Goal: Transaction & Acquisition: Purchase product/service

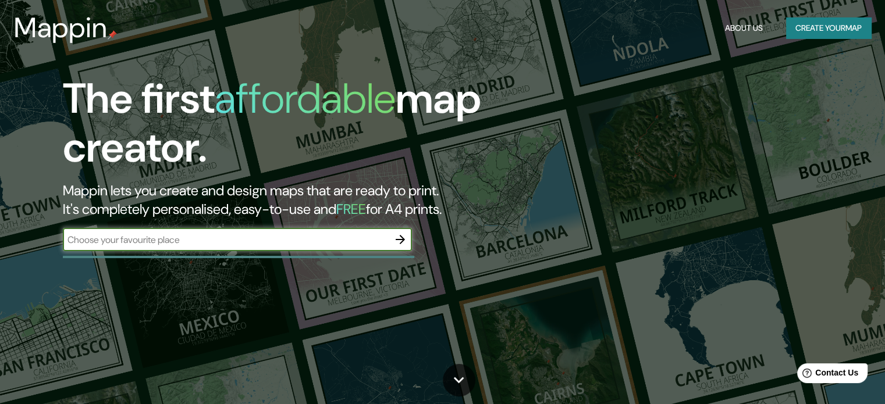
click at [274, 234] on input "text" at bounding box center [226, 239] width 326 height 13
type input "PABELLON M"
click at [403, 242] on icon "button" at bounding box center [400, 240] width 14 height 14
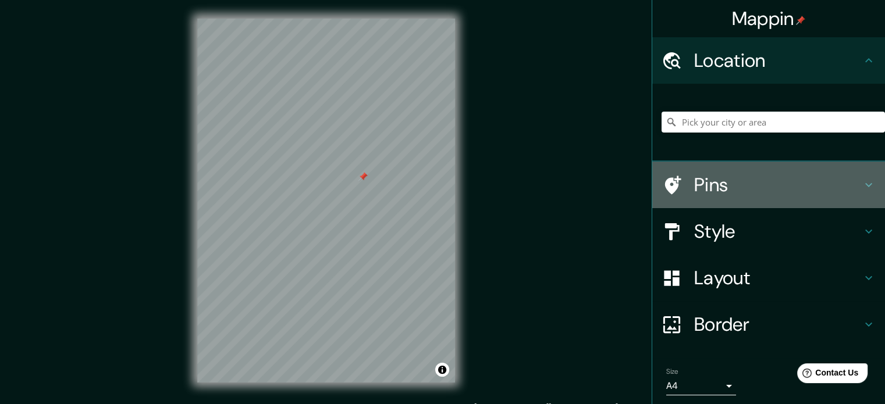
click at [721, 190] on h4 "Pins" at bounding box center [778, 184] width 168 height 23
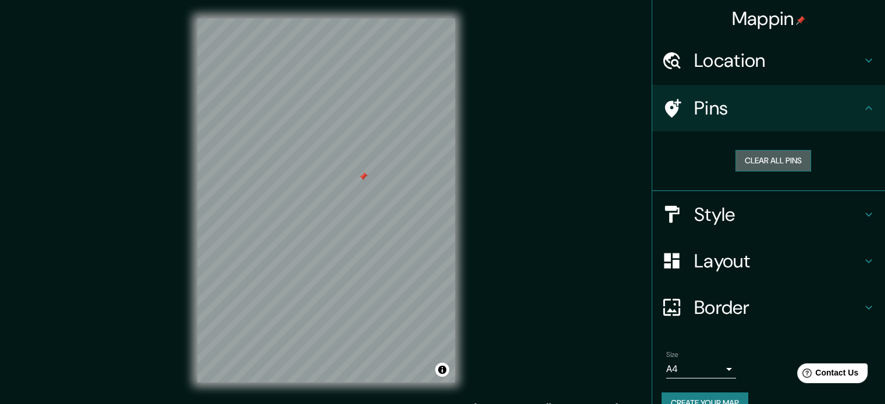
click at [750, 162] on button "Clear all pins" at bounding box center [773, 161] width 76 height 22
click at [735, 119] on h4 "Pins" at bounding box center [778, 108] width 168 height 23
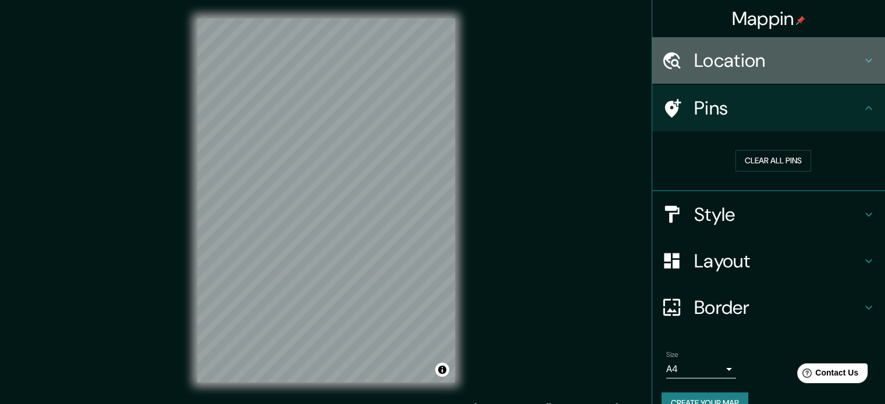
click at [700, 64] on h4 "Location" at bounding box center [778, 60] width 168 height 23
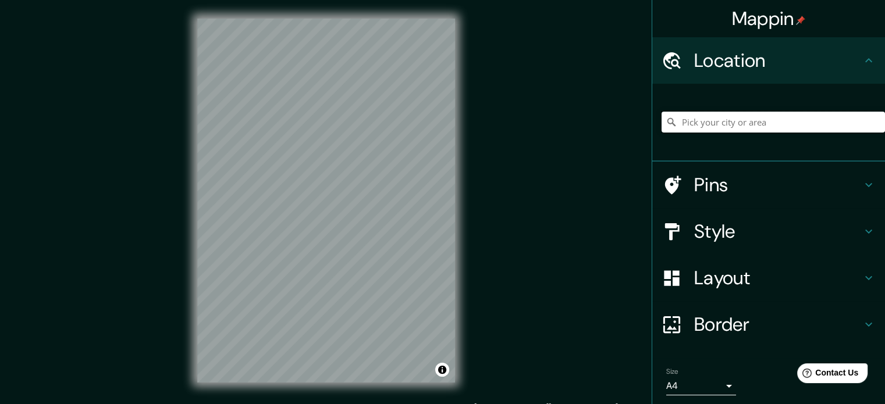
click at [700, 124] on input "Pick your city or area" at bounding box center [772, 122] width 223 height 21
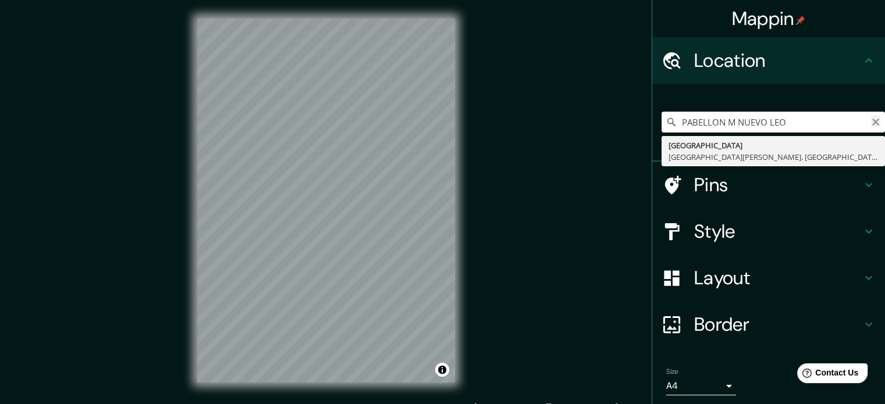
type input "PABELLON M NUEVO LEO"
click at [871, 126] on icon "Clear" at bounding box center [875, 121] width 9 height 9
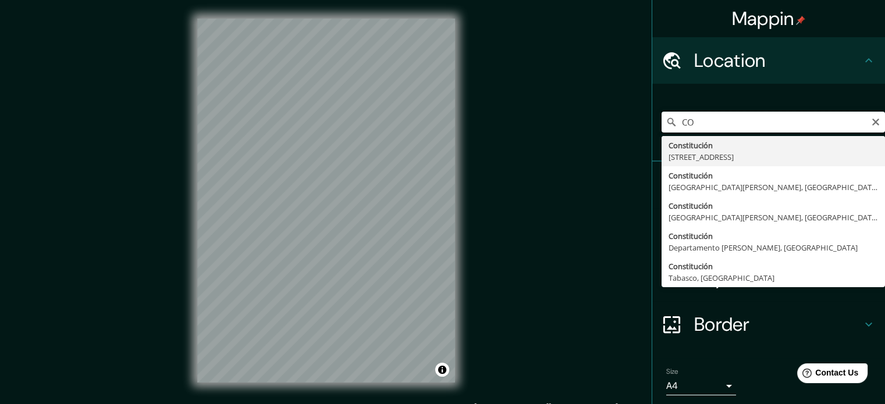
type input "C"
click at [670, 127] on input "NUEVO LEON [GEOGRAPHIC_DATA]" at bounding box center [772, 122] width 223 height 21
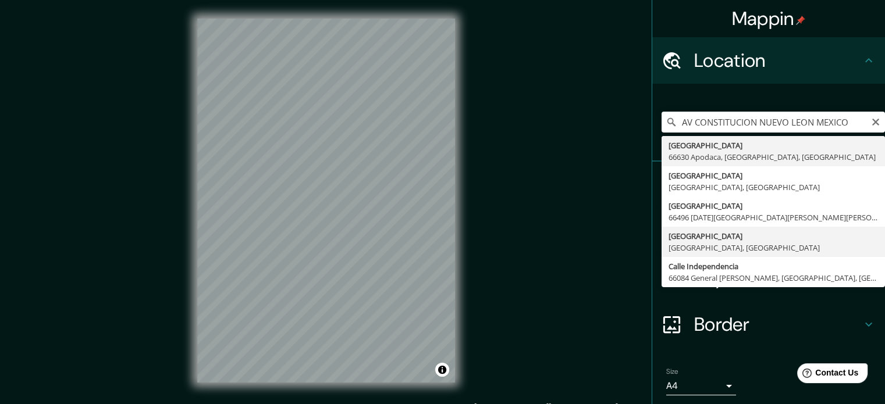
type input "[GEOGRAPHIC_DATA], [GEOGRAPHIC_DATA]"
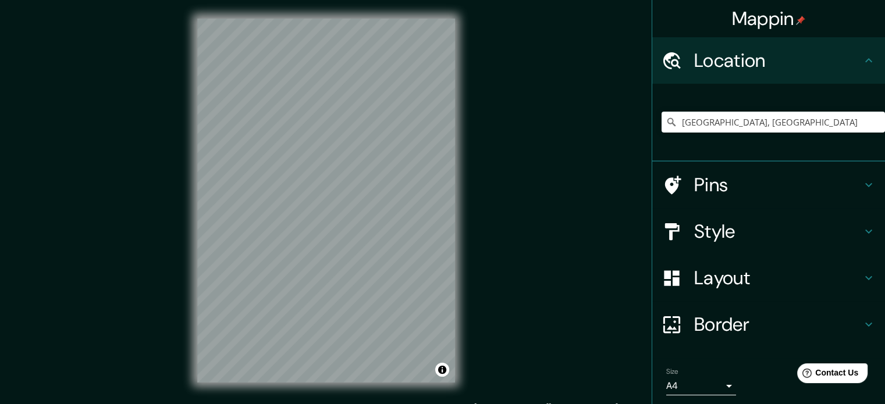
click at [717, 277] on h4 "Layout" at bounding box center [778, 277] width 168 height 23
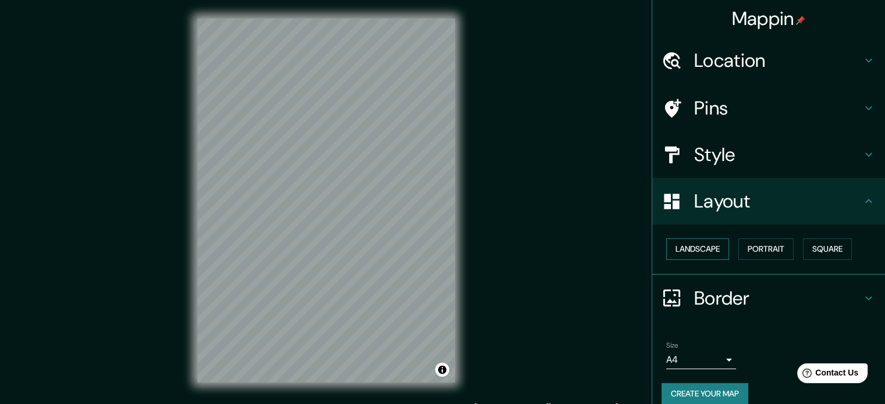
click at [702, 243] on button "Landscape" at bounding box center [697, 249] width 63 height 22
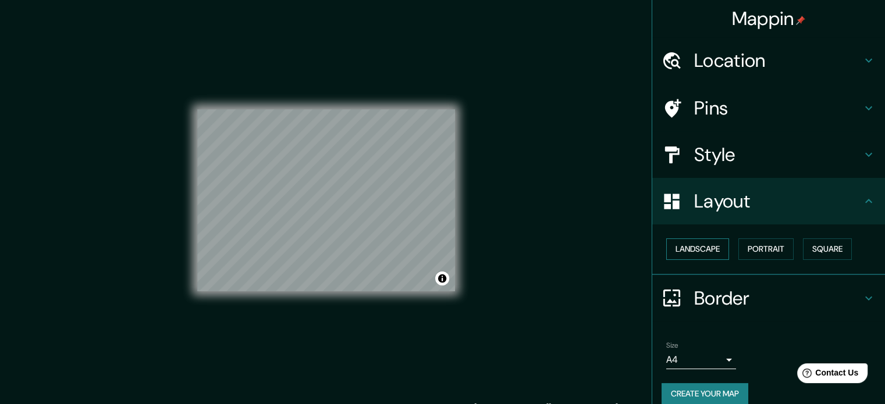
click at [702, 243] on button "Landscape" at bounding box center [697, 249] width 63 height 22
click at [783, 247] on button "Portrait" at bounding box center [765, 249] width 55 height 22
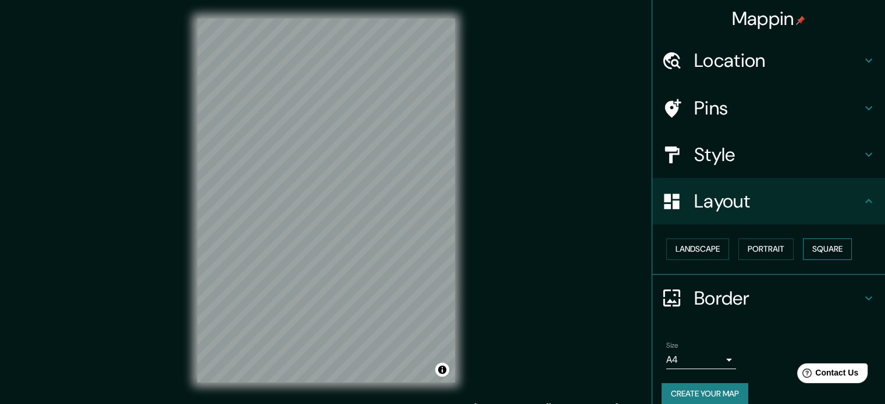
click at [839, 244] on button "Square" at bounding box center [827, 249] width 49 height 22
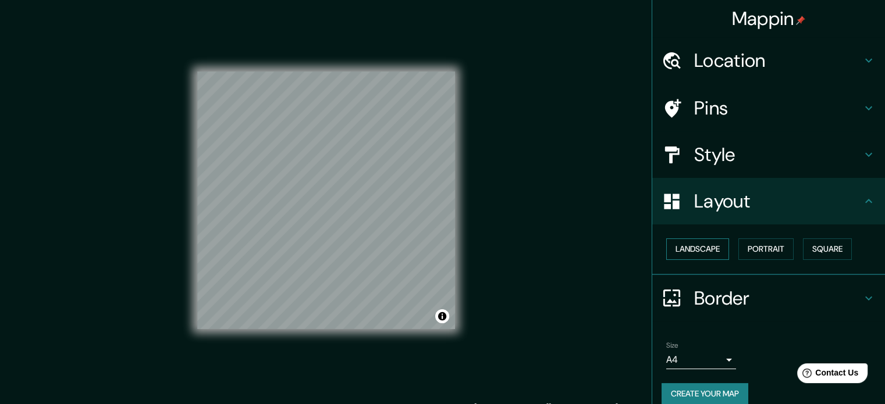
click at [704, 250] on button "Landscape" at bounding box center [697, 249] width 63 height 22
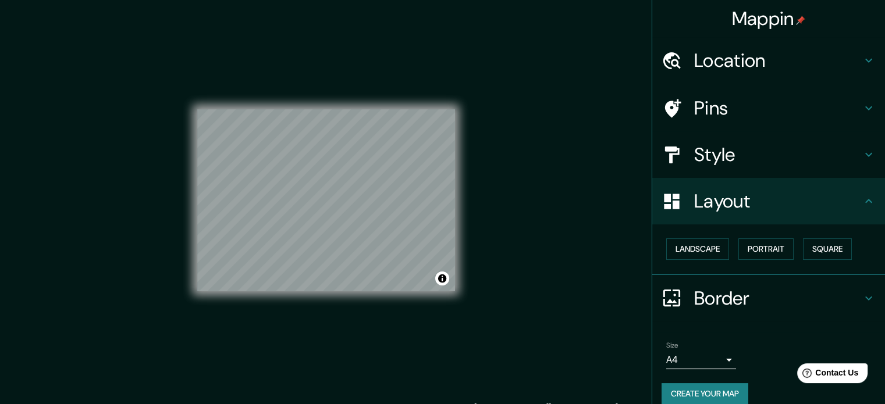
click at [696, 359] on body "Mappin Location [GEOGRAPHIC_DATA], [GEOGRAPHIC_DATA] Pins Style Layout Landscap…" at bounding box center [442, 202] width 885 height 404
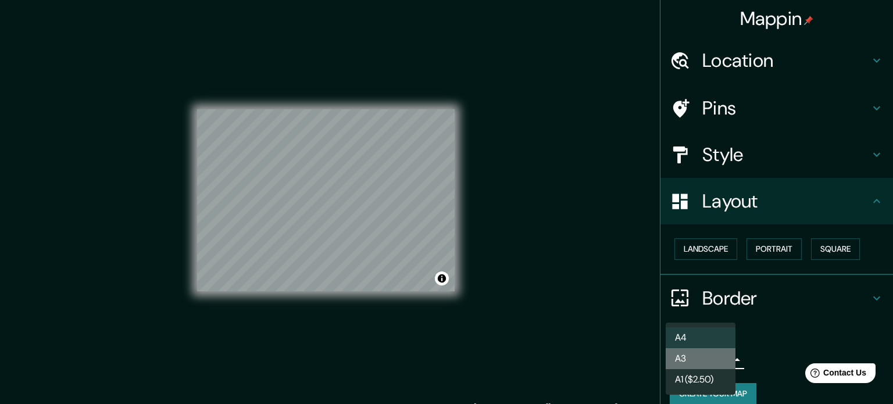
click at [679, 364] on li "A3" at bounding box center [701, 358] width 70 height 21
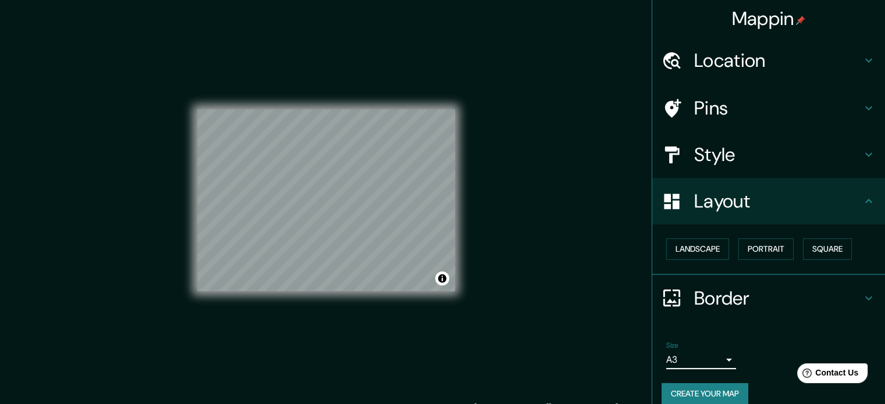
click at [707, 354] on body "Mappin Location [GEOGRAPHIC_DATA], [GEOGRAPHIC_DATA] Pins Style Layout Landscap…" at bounding box center [442, 202] width 885 height 404
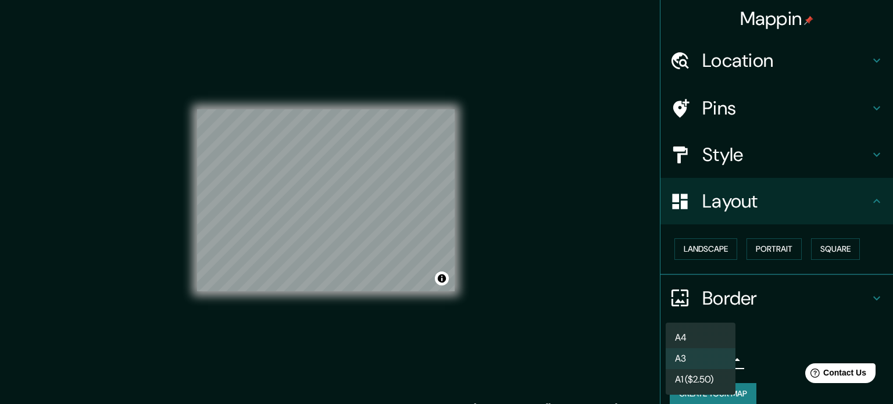
click at [703, 337] on li "A4" at bounding box center [701, 337] width 70 height 21
type input "single"
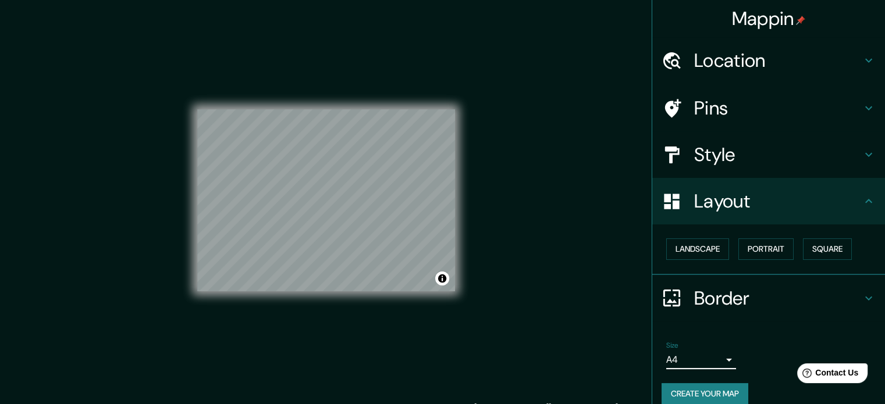
click at [713, 301] on h4 "Border" at bounding box center [778, 298] width 168 height 23
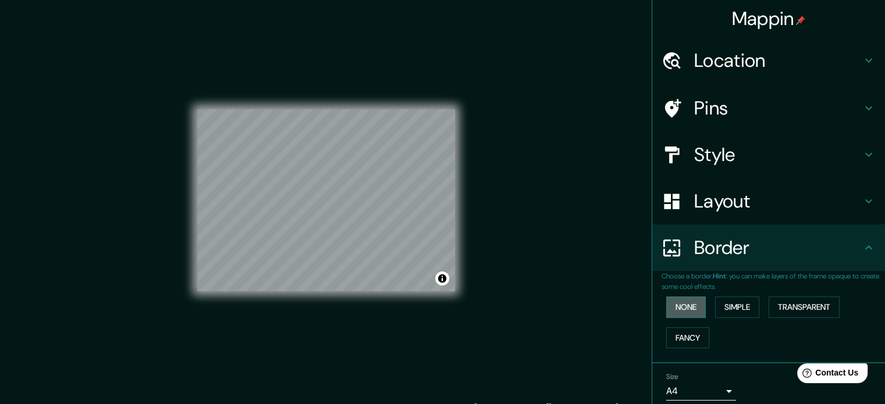
click at [684, 309] on button "None" at bounding box center [686, 308] width 40 height 22
click at [728, 310] on button "Simple" at bounding box center [737, 308] width 44 height 22
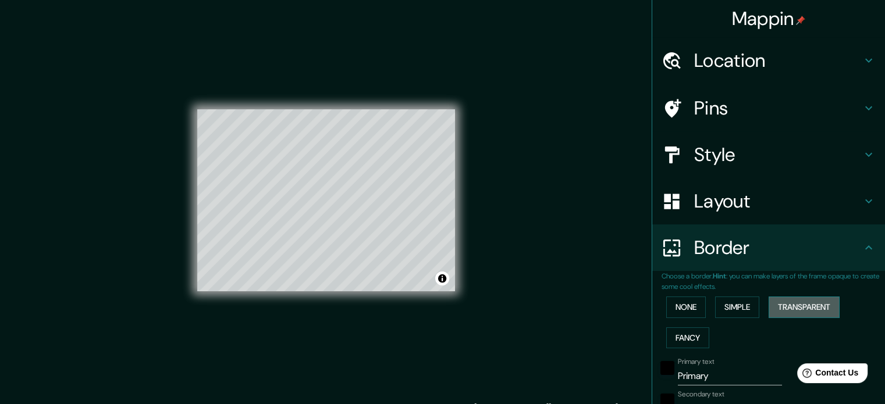
click at [811, 309] on button "Transparent" at bounding box center [803, 308] width 71 height 22
click at [672, 334] on button "Fancy" at bounding box center [687, 338] width 43 height 22
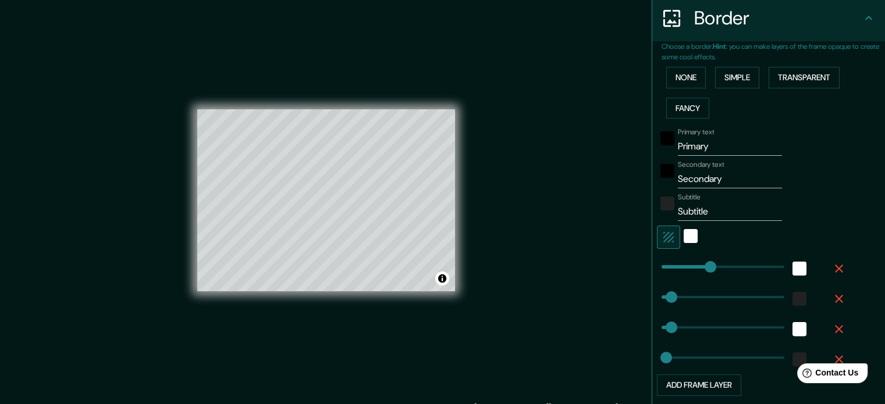
scroll to position [233, 0]
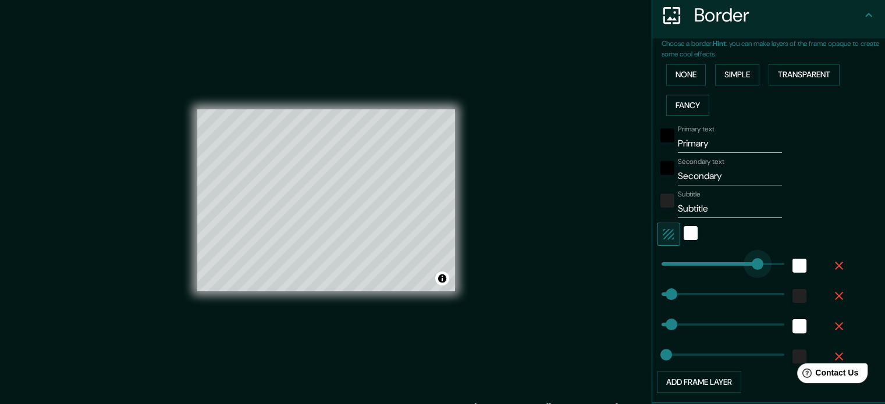
type input "443"
drag, startPoint x: 702, startPoint y: 264, endPoint x: 811, endPoint y: 263, distance: 108.8
type input "35"
type input "18"
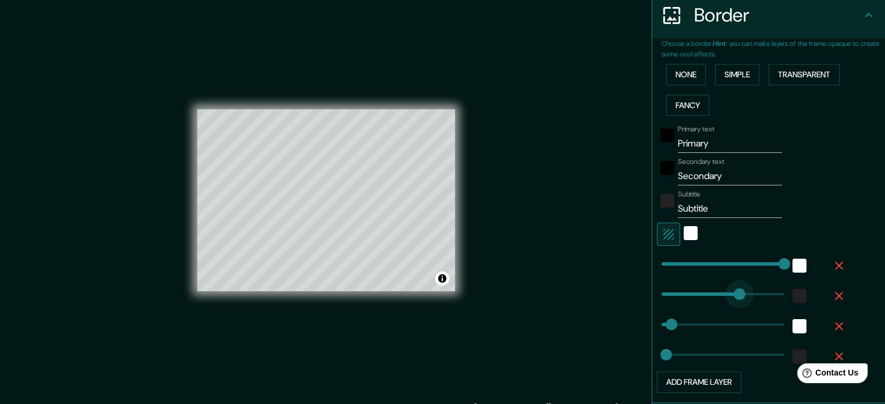
type input "443"
drag, startPoint x: 661, startPoint y: 293, endPoint x: 814, endPoint y: 288, distance: 153.1
type input "35"
type input "18"
type input "0"
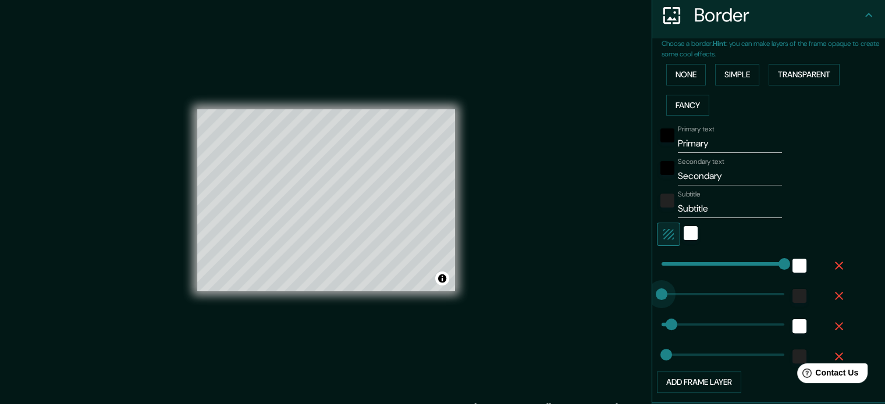
drag, startPoint x: 768, startPoint y: 294, endPoint x: 598, endPoint y: 305, distance: 170.8
type input "35"
type input "18"
type input "0"
drag, startPoint x: 776, startPoint y: 260, endPoint x: 615, endPoint y: 268, distance: 160.7
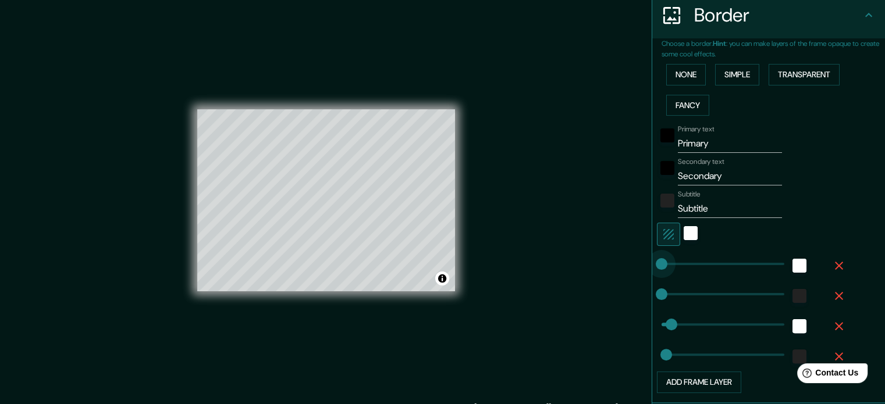
type input "35"
type input "18"
type input "443"
drag, startPoint x: 664, startPoint y: 322, endPoint x: 832, endPoint y: 330, distance: 168.9
type input "18"
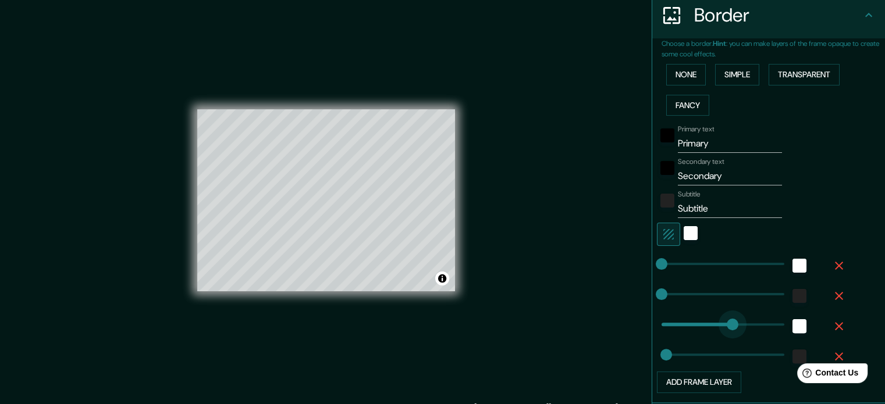
type input "0"
drag, startPoint x: 775, startPoint y: 323, endPoint x: 619, endPoint y: 329, distance: 155.4
type input "18"
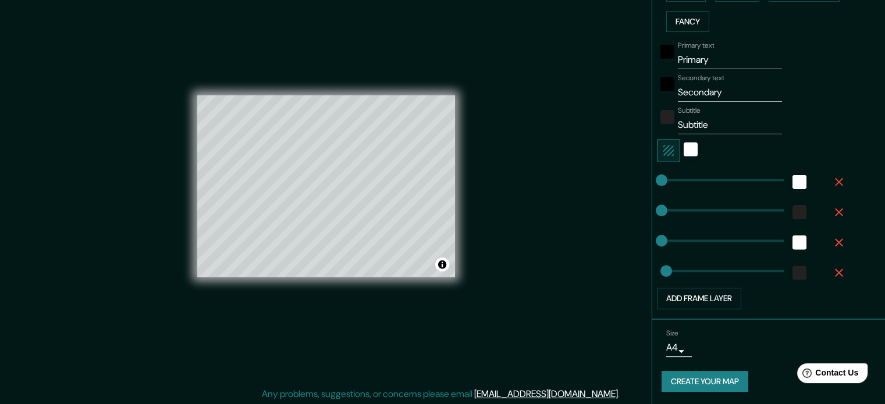
scroll to position [15, 0]
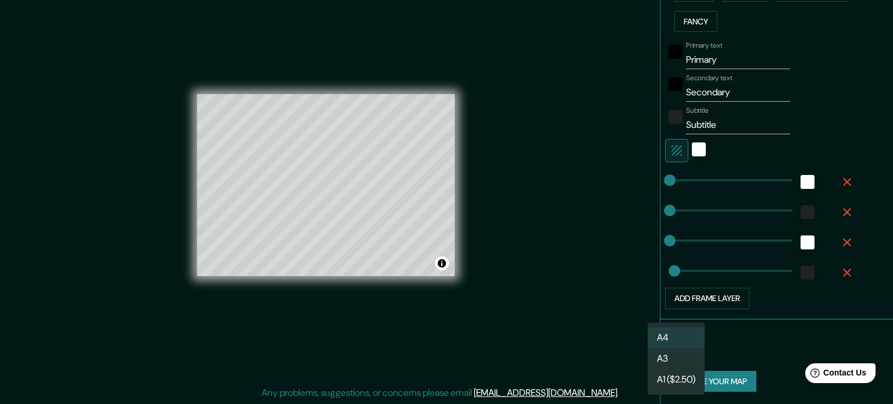
click at [670, 352] on body "Mappin Location [GEOGRAPHIC_DATA], [GEOGRAPHIC_DATA] Pins Style Layout Border C…" at bounding box center [446, 187] width 893 height 404
click at [672, 359] on li "A3" at bounding box center [676, 358] width 57 height 21
type input "a4"
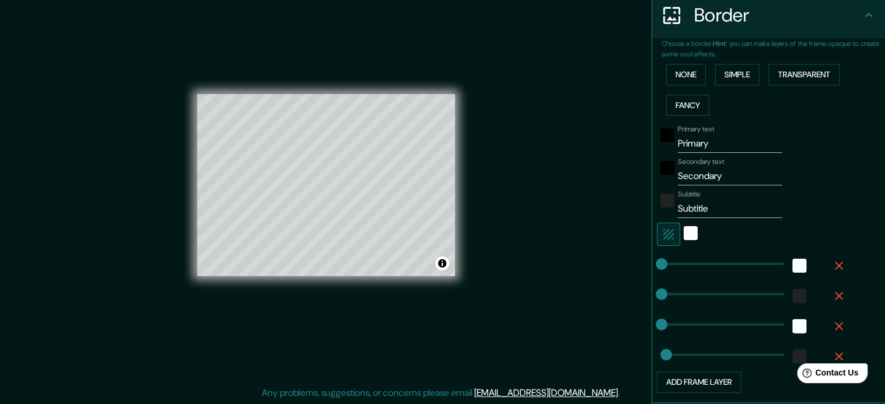
scroll to position [0, 0]
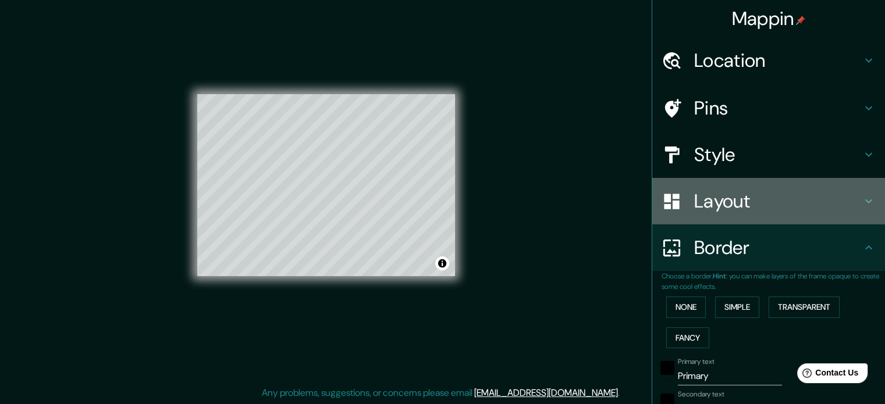
click at [731, 205] on h4 "Layout" at bounding box center [778, 201] width 168 height 23
type input "18"
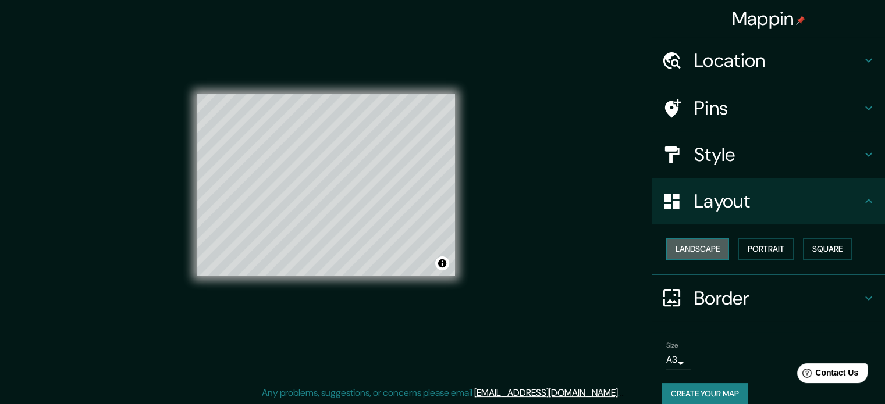
click at [700, 247] on button "Landscape" at bounding box center [697, 249] width 63 height 22
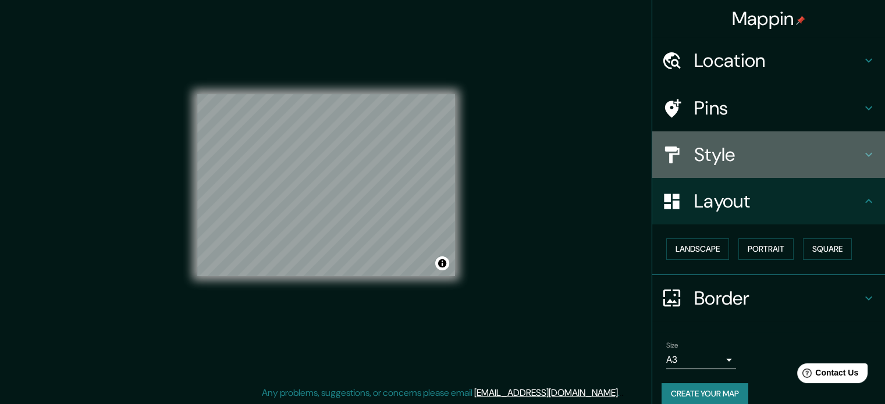
click at [721, 144] on h4 "Style" at bounding box center [778, 154] width 168 height 23
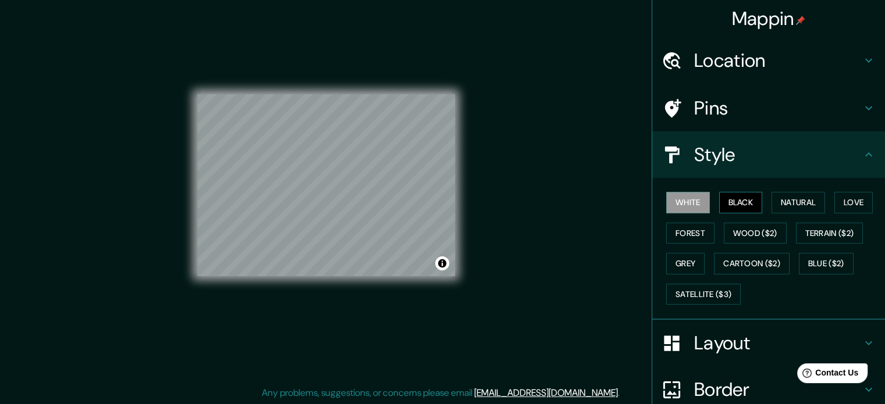
click at [736, 201] on button "Black" at bounding box center [741, 203] width 44 height 22
click at [796, 201] on button "Natural" at bounding box center [798, 203] width 54 height 22
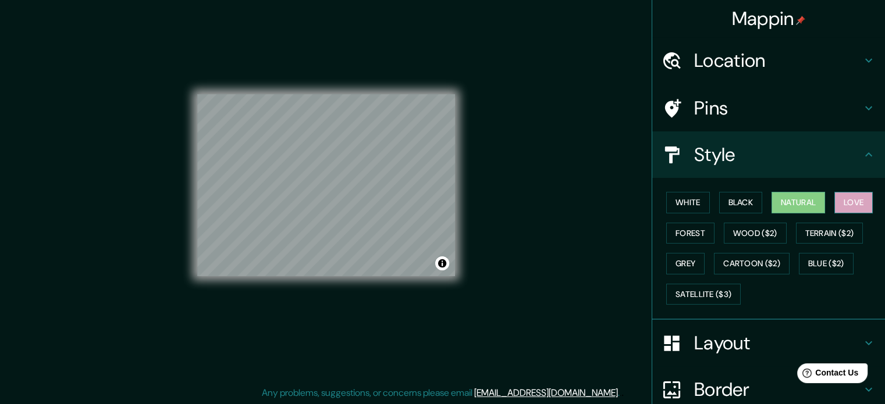
click at [842, 204] on button "Love" at bounding box center [853, 203] width 38 height 22
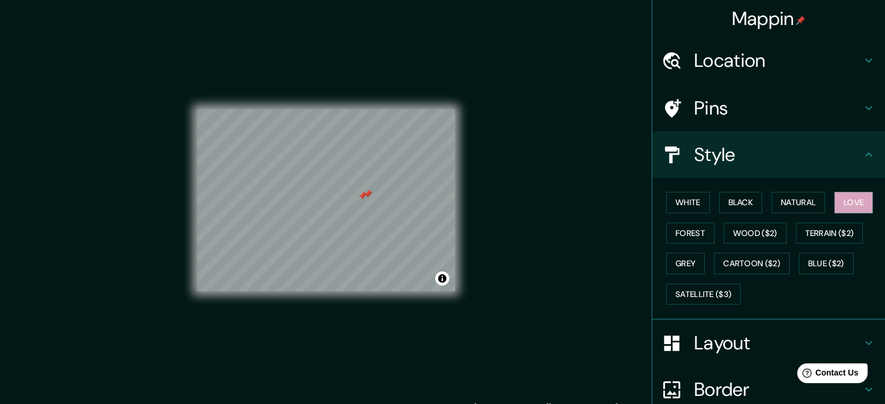
click at [742, 101] on h4 "Pins" at bounding box center [778, 108] width 168 height 23
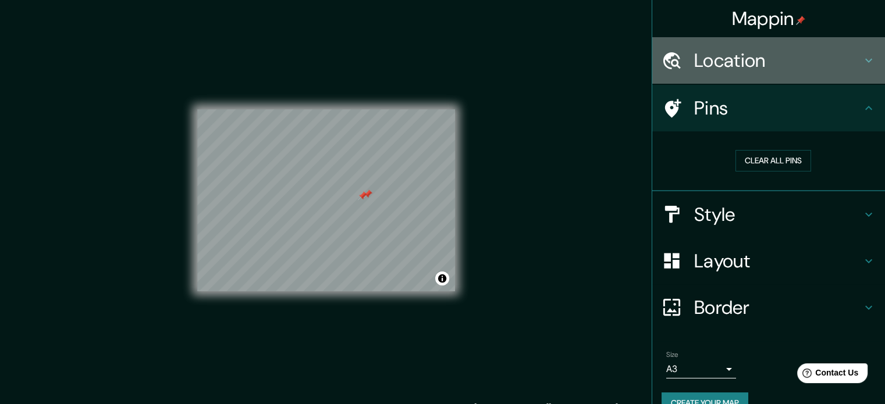
click at [738, 62] on h4 "Location" at bounding box center [778, 60] width 168 height 23
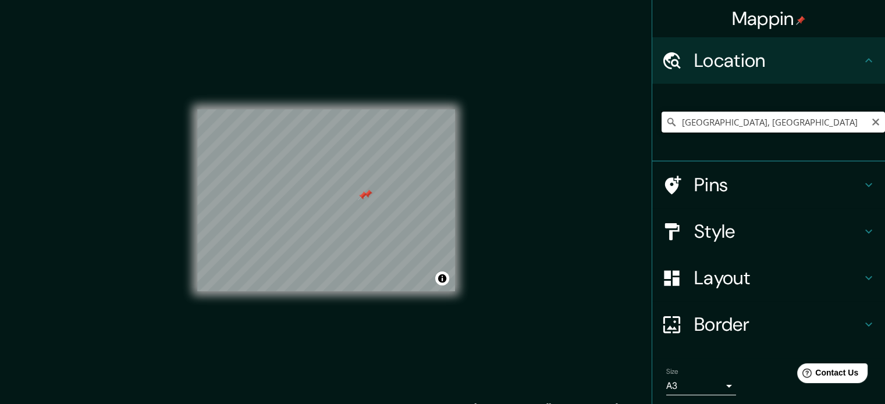
click at [674, 118] on input "[GEOGRAPHIC_DATA], [GEOGRAPHIC_DATA]" at bounding box center [772, 122] width 223 height 21
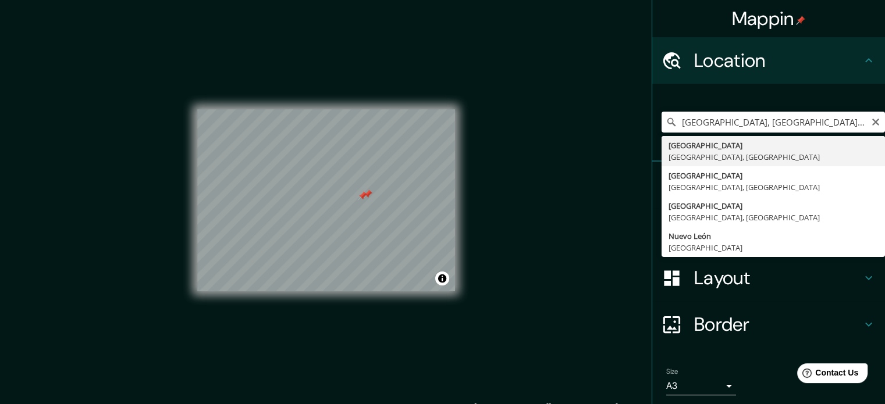
type input "[GEOGRAPHIC_DATA], [GEOGRAPHIC_DATA]"
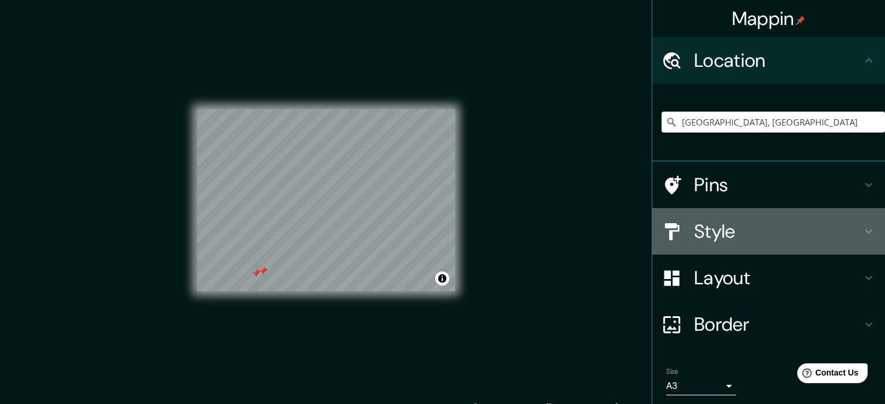
click at [694, 220] on h4 "Style" at bounding box center [778, 231] width 168 height 23
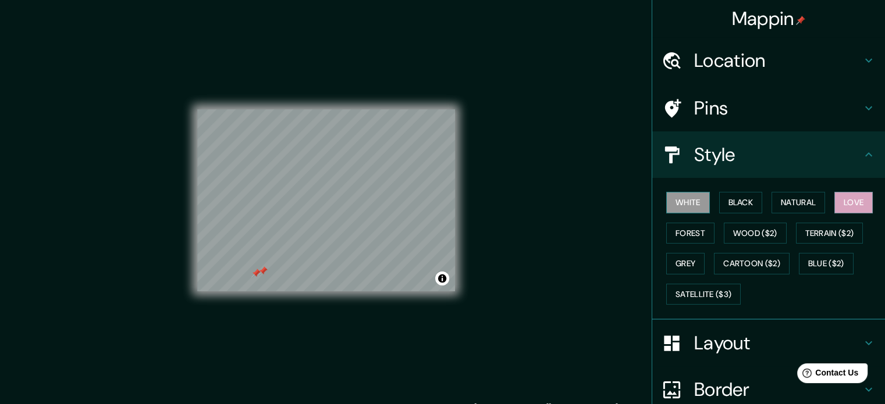
click at [682, 202] on button "White" at bounding box center [688, 203] width 44 height 22
click at [712, 97] on h4 "Pins" at bounding box center [778, 108] width 168 height 23
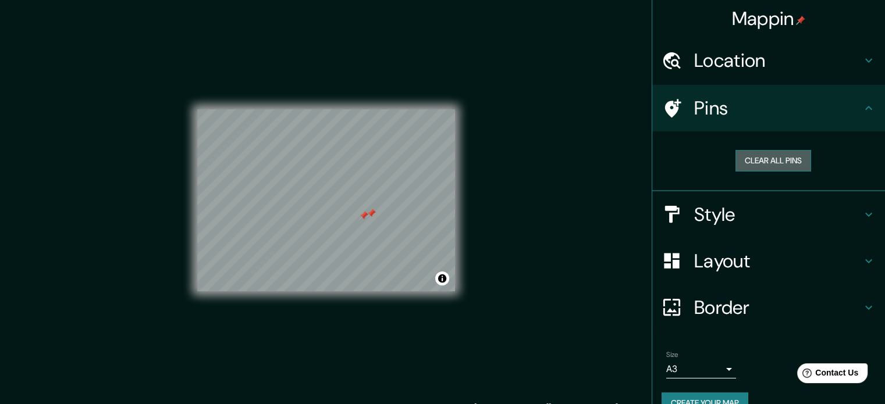
click at [766, 160] on button "Clear all pins" at bounding box center [773, 161] width 76 height 22
click at [716, 216] on h4 "Style" at bounding box center [778, 214] width 168 height 23
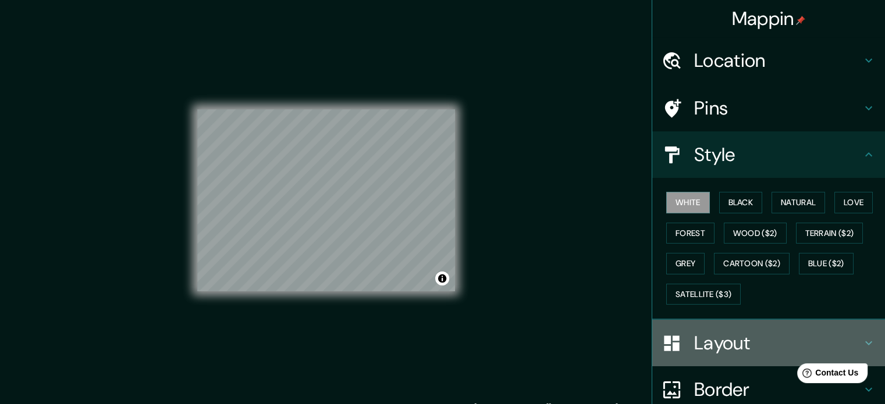
click at [704, 337] on h4 "Layout" at bounding box center [778, 343] width 168 height 23
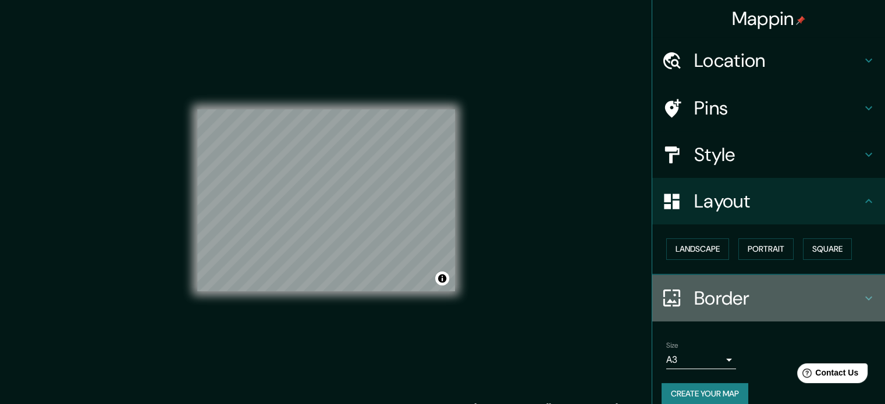
click at [698, 303] on h4 "Border" at bounding box center [778, 298] width 168 height 23
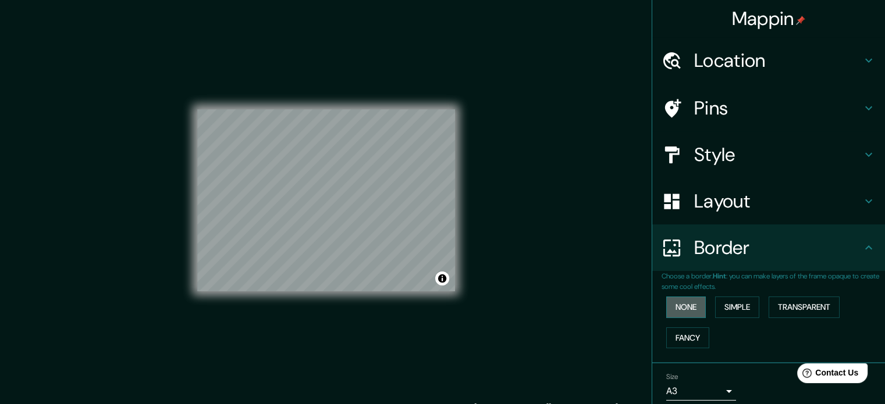
click at [682, 301] on button "None" at bounding box center [686, 308] width 40 height 22
click at [732, 304] on button "Simple" at bounding box center [737, 308] width 44 height 22
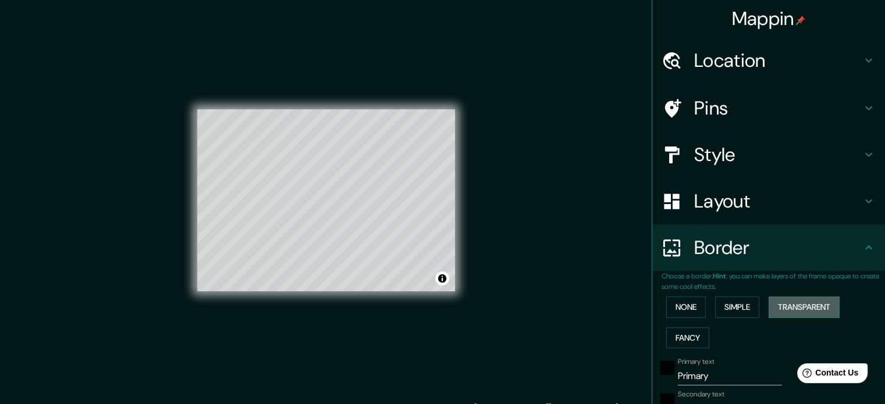
click at [800, 309] on button "Transparent" at bounding box center [803, 308] width 71 height 22
click at [683, 341] on button "Fancy" at bounding box center [687, 338] width 43 height 22
click at [677, 310] on button "None" at bounding box center [686, 308] width 40 height 22
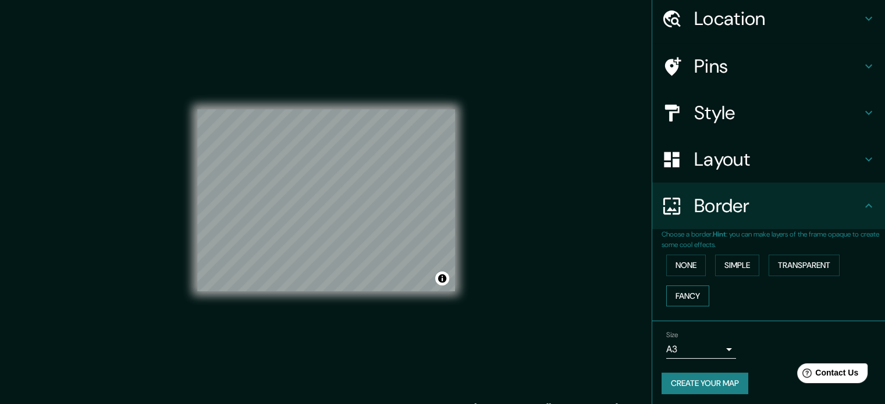
scroll to position [44, 0]
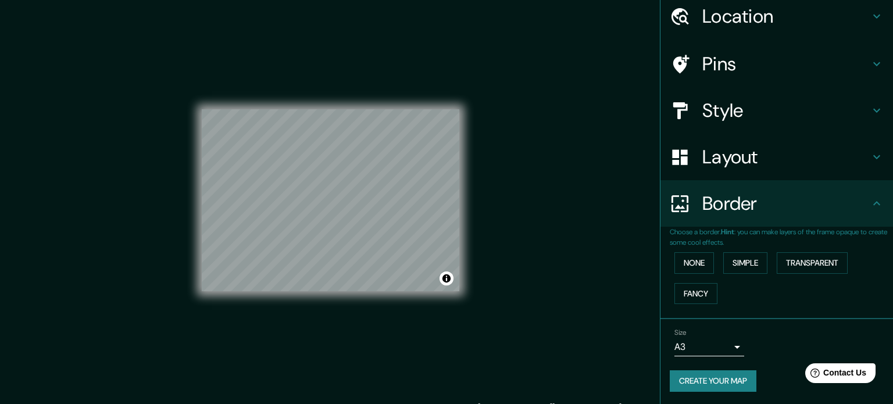
click at [691, 344] on body "Mappin Location [GEOGRAPHIC_DATA], [GEOGRAPHIC_DATA] Pins Style Layout Border C…" at bounding box center [446, 202] width 893 height 404
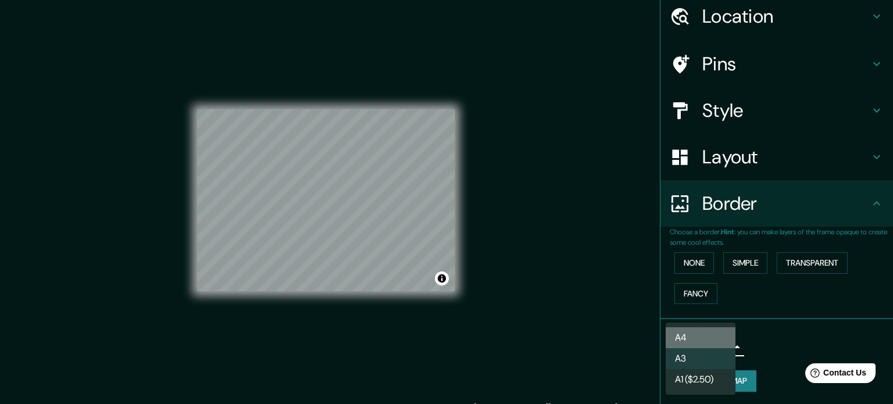
click at [690, 335] on li "A4" at bounding box center [701, 337] width 70 height 21
type input "single"
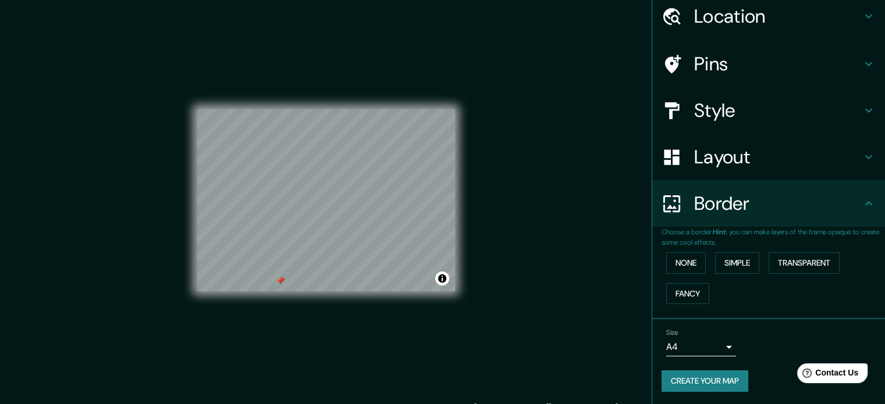
click at [702, 146] on h4 "Layout" at bounding box center [778, 156] width 168 height 23
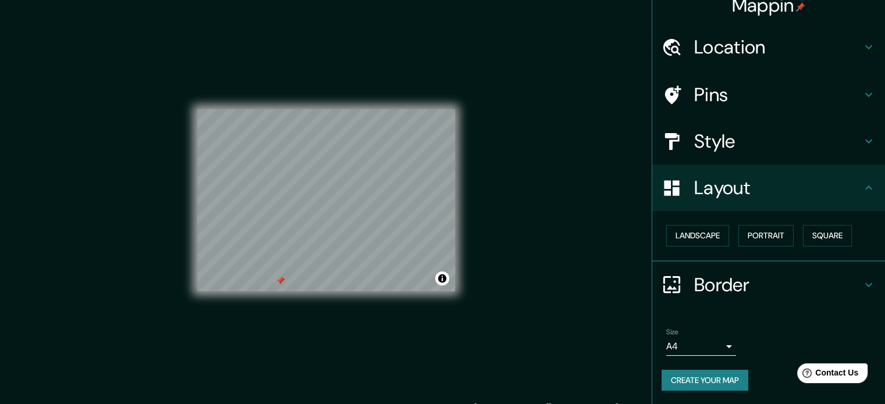
scroll to position [13, 0]
click at [715, 120] on div "Style" at bounding box center [768, 142] width 233 height 47
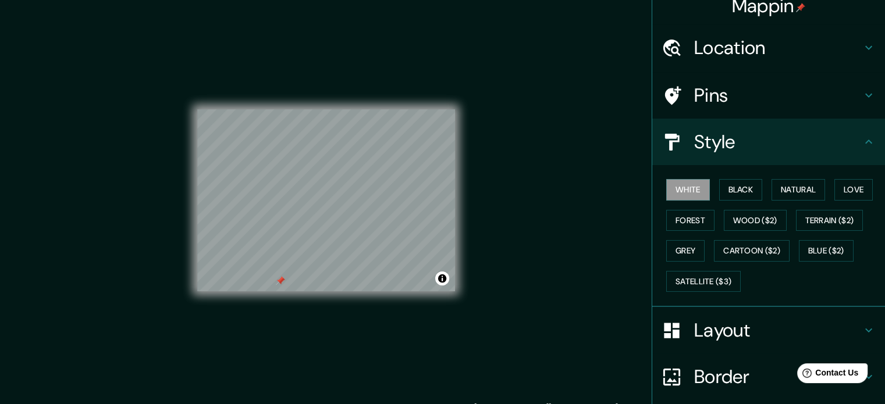
click at [722, 104] on h4 "Pins" at bounding box center [778, 95] width 168 height 23
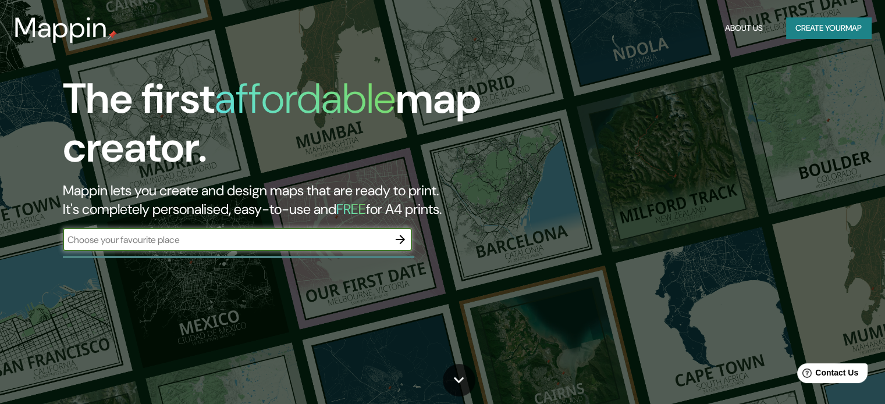
click at [335, 235] on input "text" at bounding box center [226, 239] width 326 height 13
click at [405, 238] on icon "button" at bounding box center [400, 240] width 14 height 14
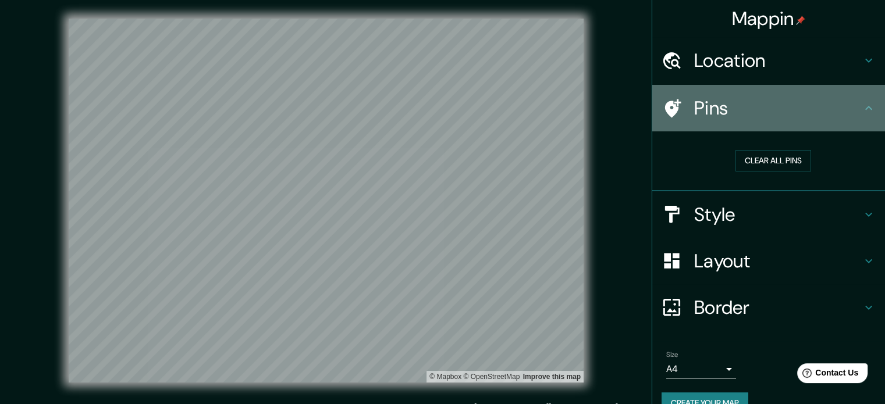
click at [746, 102] on h4 "Pins" at bounding box center [778, 108] width 168 height 23
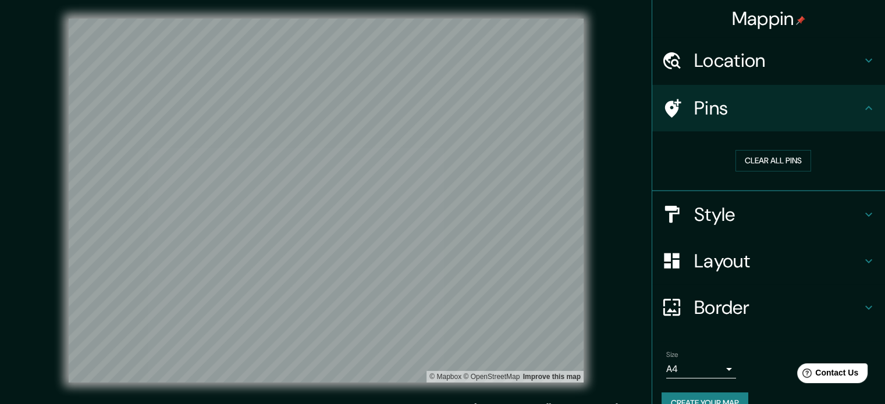
click at [753, 64] on h4 "Location" at bounding box center [778, 60] width 168 height 23
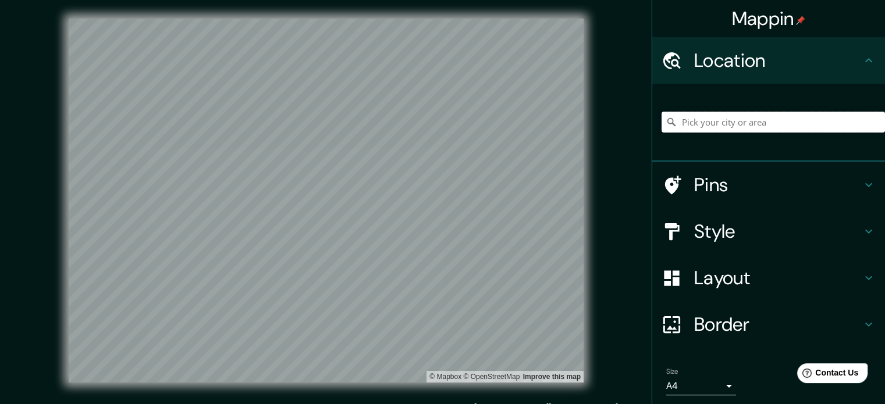
click at [729, 124] on input "Pick your city or area" at bounding box center [772, 122] width 223 height 21
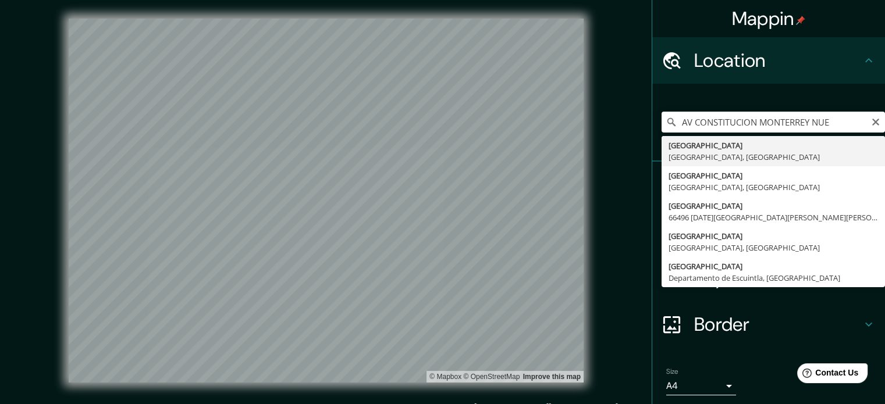
type input "[GEOGRAPHIC_DATA], [GEOGRAPHIC_DATA]"
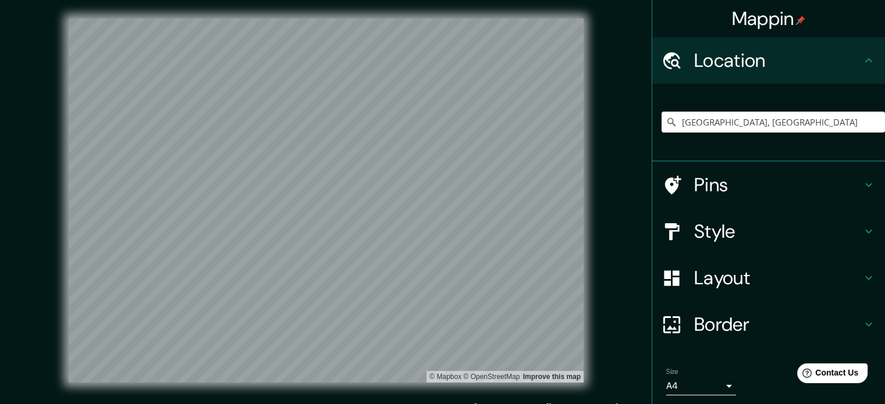
click at [667, 232] on icon at bounding box center [671, 232] width 20 height 20
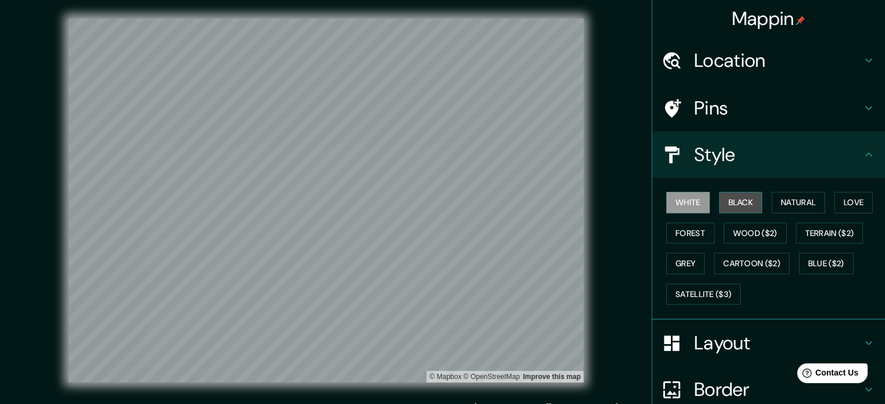
click at [738, 200] on button "Black" at bounding box center [741, 203] width 44 height 22
click at [672, 206] on button "White" at bounding box center [688, 203] width 44 height 22
click at [731, 115] on h4 "Pins" at bounding box center [778, 108] width 168 height 23
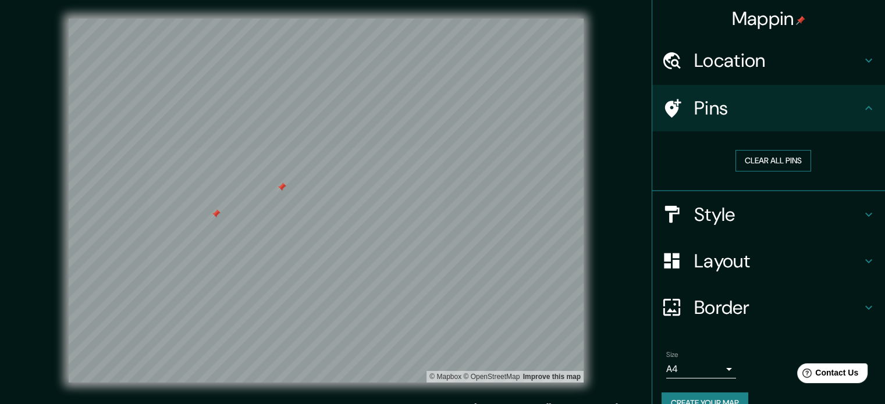
click at [786, 161] on button "Clear all pins" at bounding box center [773, 161] width 76 height 22
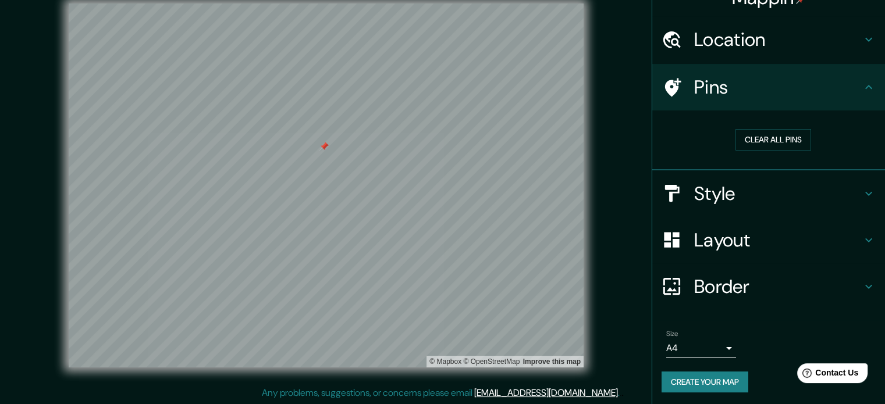
scroll to position [22, 0]
click at [739, 239] on h4 "Layout" at bounding box center [778, 238] width 168 height 23
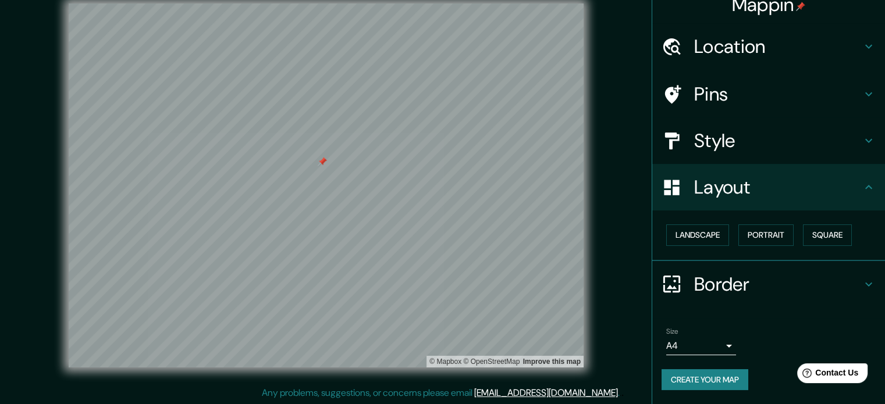
scroll to position [13, 0]
click at [691, 237] on button "Landscape" at bounding box center [697, 237] width 63 height 22
click at [770, 230] on button "Portrait" at bounding box center [765, 237] width 55 height 22
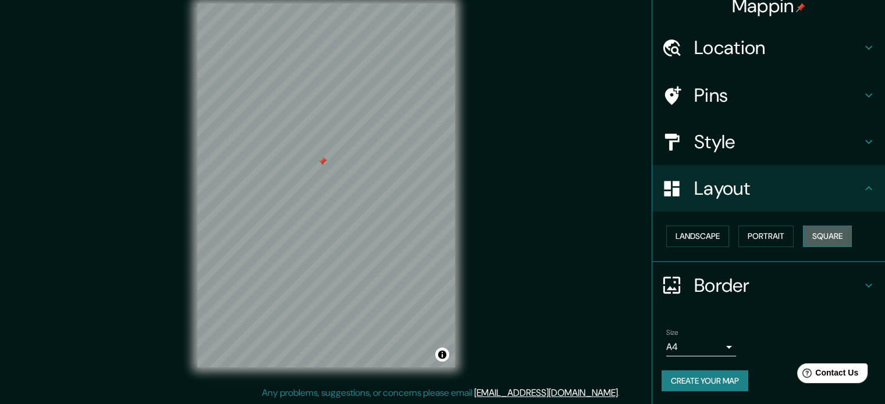
click at [820, 236] on button "Square" at bounding box center [827, 237] width 49 height 22
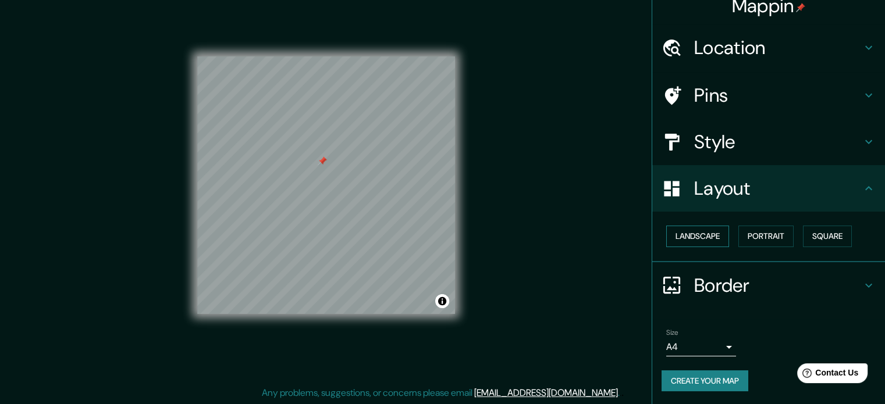
click at [682, 234] on button "Landscape" at bounding box center [697, 237] width 63 height 22
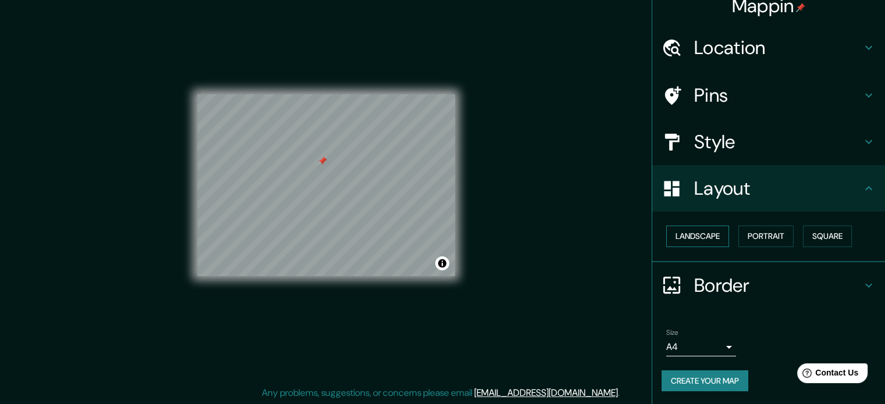
click at [679, 238] on button "Landscape" at bounding box center [697, 237] width 63 height 22
click at [767, 237] on button "Portrait" at bounding box center [765, 237] width 55 height 22
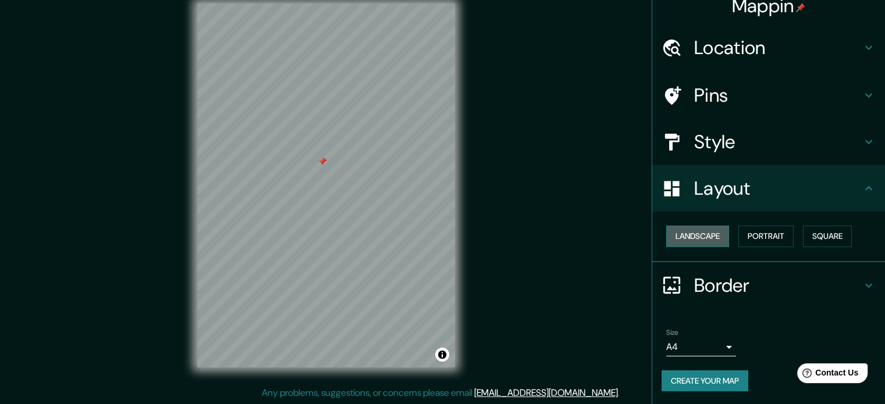
click at [711, 236] on button "Landscape" at bounding box center [697, 237] width 63 height 22
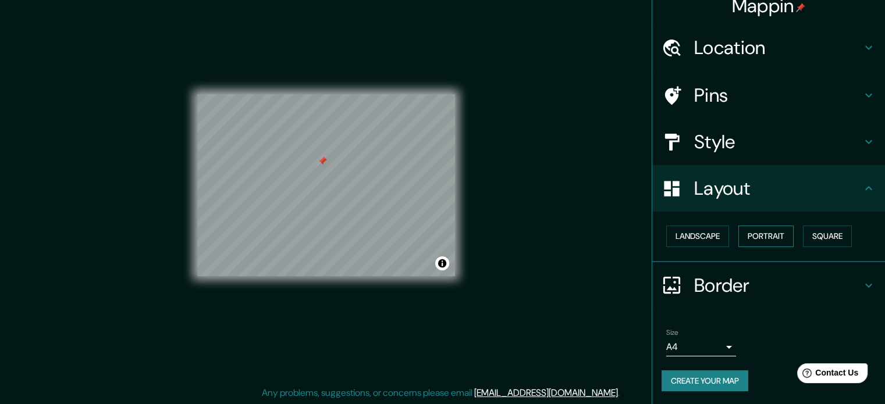
click at [765, 239] on button "Portrait" at bounding box center [765, 237] width 55 height 22
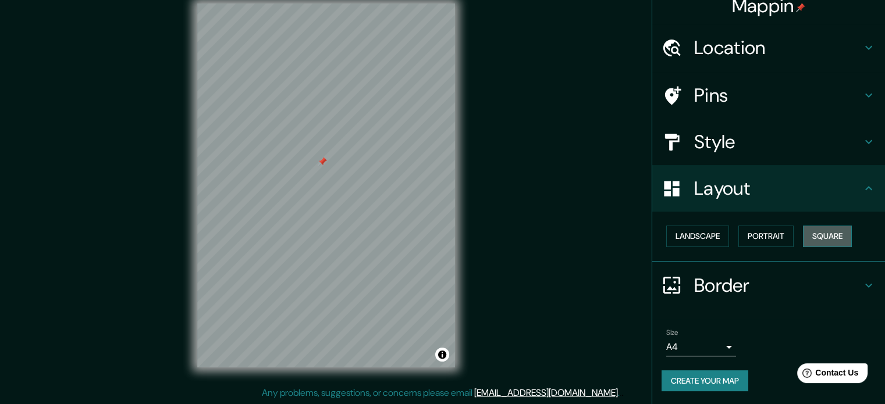
click at [821, 229] on button "Square" at bounding box center [827, 237] width 49 height 22
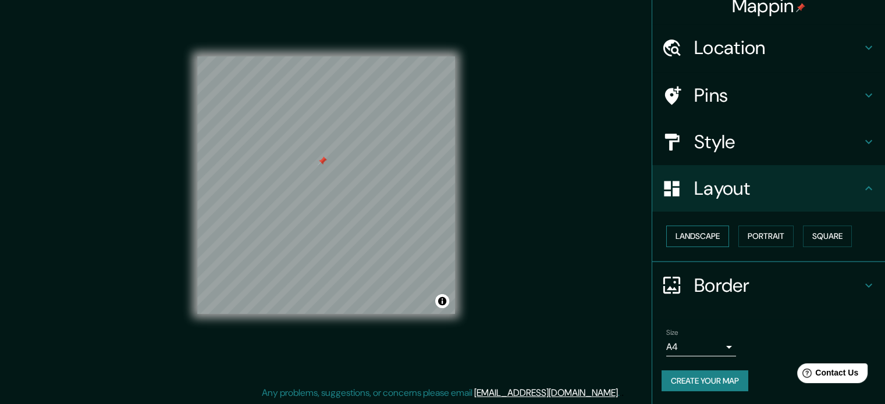
click at [679, 229] on button "Landscape" at bounding box center [697, 237] width 63 height 22
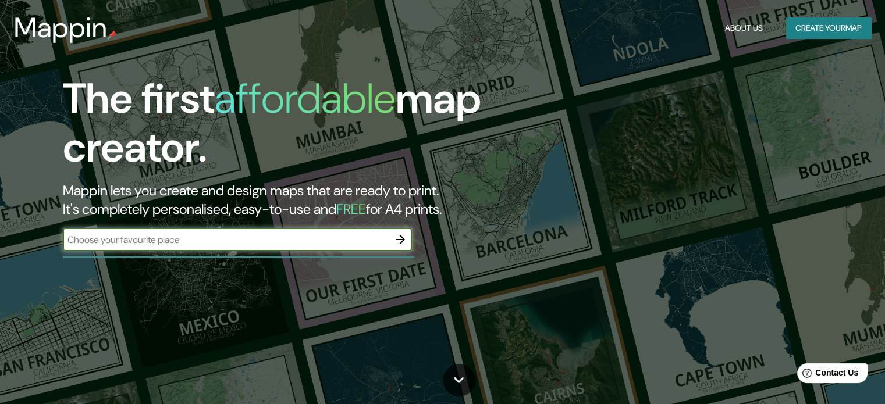
click at [207, 228] on div "​" at bounding box center [237, 239] width 349 height 23
click at [202, 241] on input "text" at bounding box center [226, 239] width 326 height 13
type input "AV CONSTITUCION MONTERREY NUEVO LEON"
click at [403, 239] on icon "button" at bounding box center [400, 239] width 9 height 9
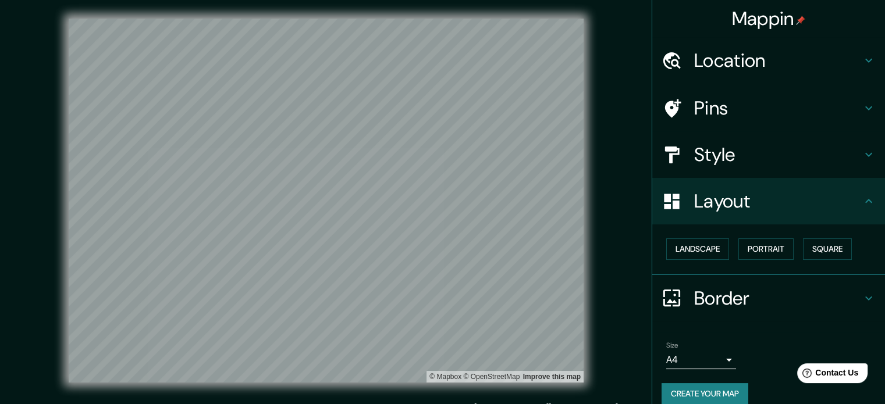
click at [701, 65] on h4 "Location" at bounding box center [778, 60] width 168 height 23
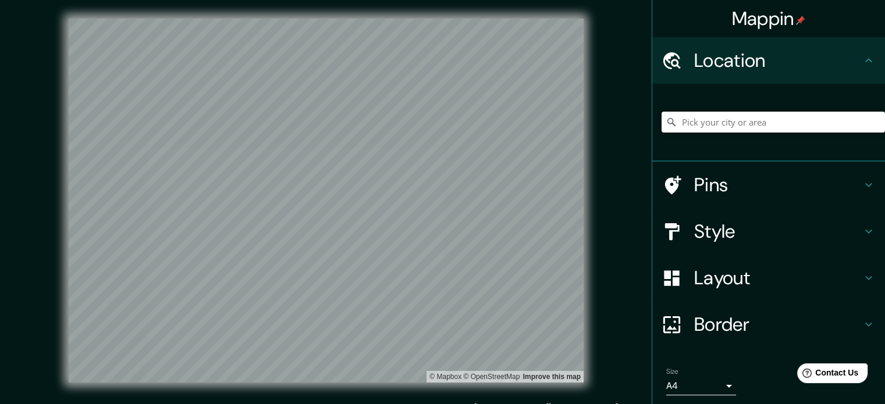
click at [707, 132] on input "Pick your city or area" at bounding box center [772, 122] width 223 height 21
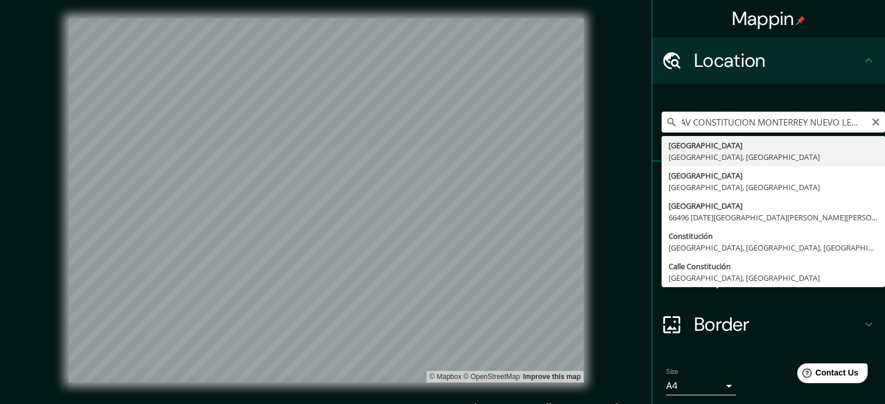
scroll to position [0, 6]
type input "[GEOGRAPHIC_DATA], [GEOGRAPHIC_DATA]"
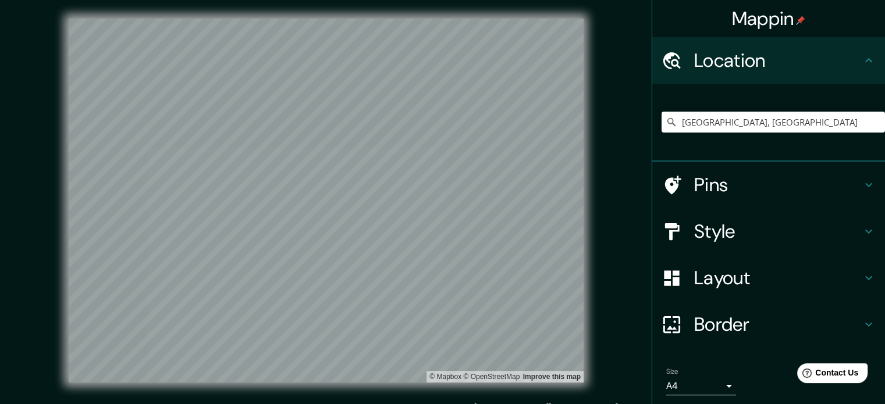
click at [739, 180] on h4 "Pins" at bounding box center [778, 184] width 168 height 23
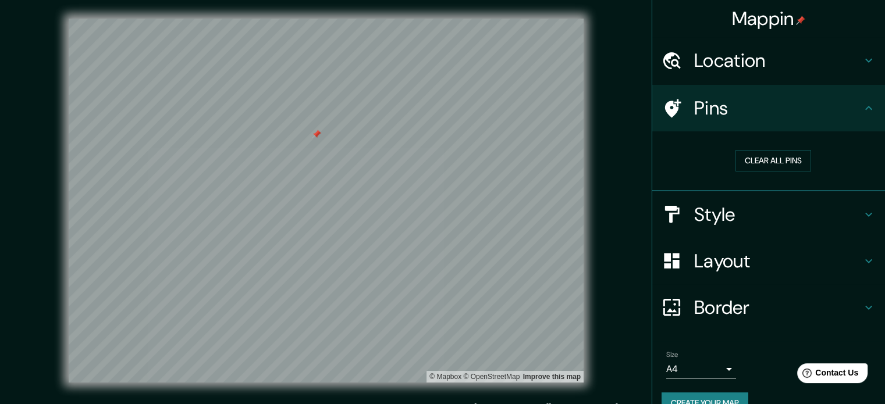
click at [694, 220] on h4 "Style" at bounding box center [778, 214] width 168 height 23
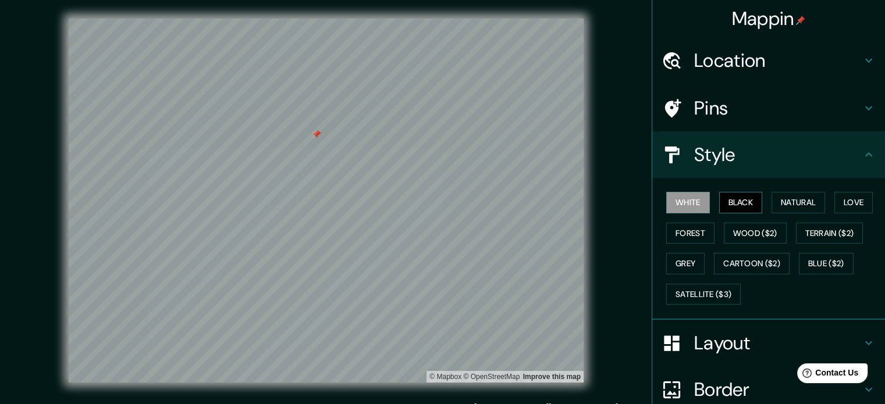
click at [722, 200] on button "Black" at bounding box center [741, 203] width 44 height 22
click at [691, 201] on button "White" at bounding box center [688, 203] width 44 height 22
click at [859, 195] on button "Love" at bounding box center [853, 203] width 38 height 22
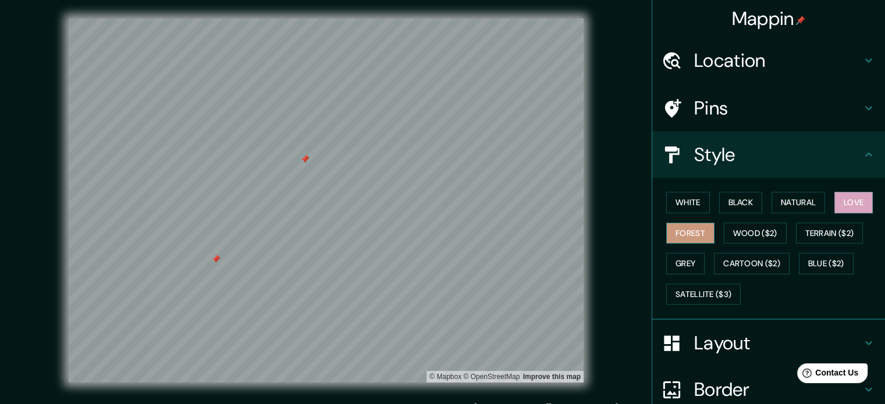
click at [670, 230] on button "Forest" at bounding box center [690, 234] width 48 height 22
click at [685, 265] on button "Grey" at bounding box center [685, 264] width 38 height 22
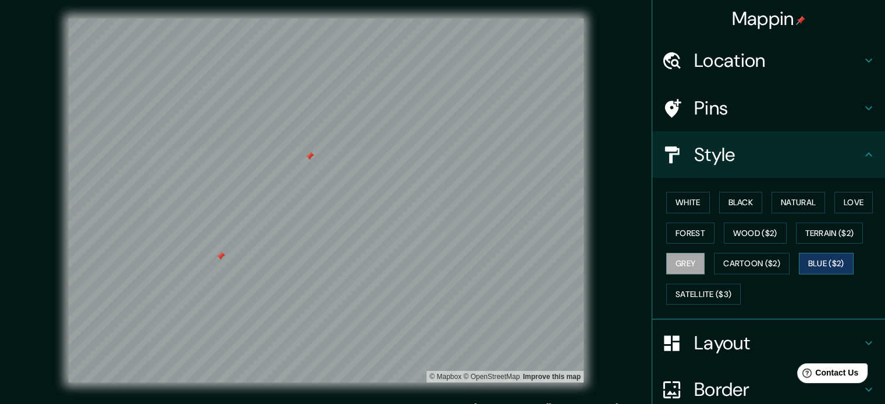
click at [819, 263] on button "Blue ($2)" at bounding box center [826, 264] width 55 height 22
click at [677, 268] on button "Grey" at bounding box center [685, 264] width 38 height 22
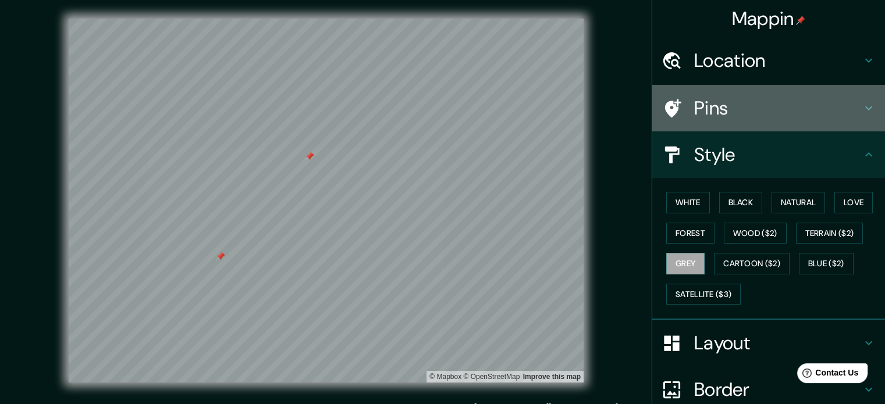
click at [729, 105] on h4 "Pins" at bounding box center [778, 108] width 168 height 23
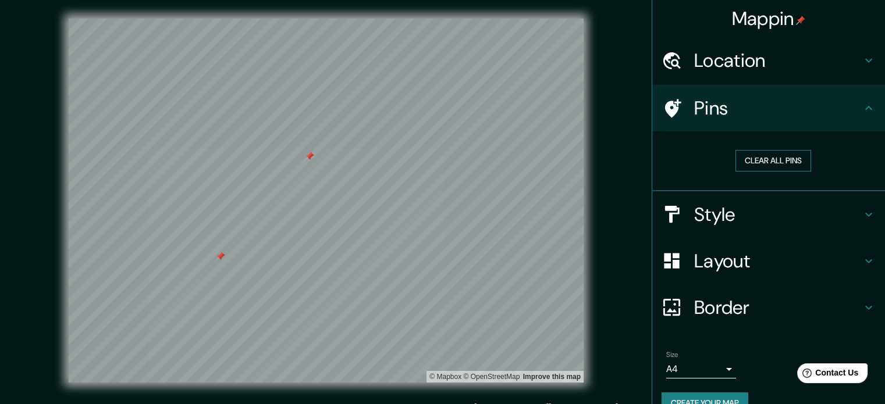
click at [757, 156] on button "Clear all pins" at bounding box center [773, 161] width 76 height 22
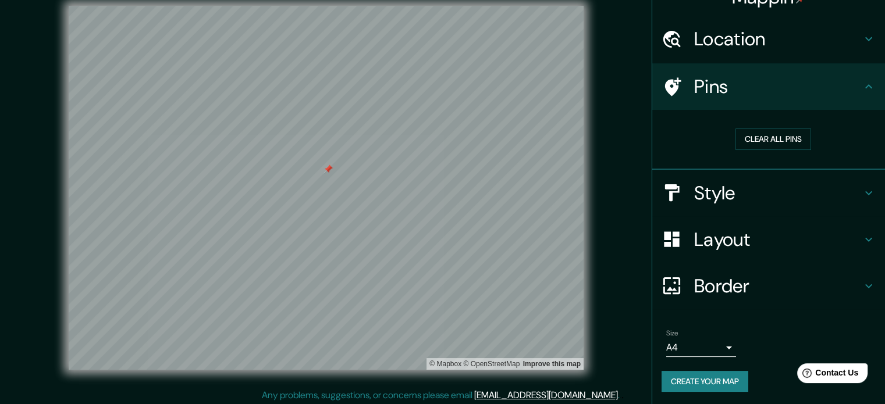
scroll to position [22, 0]
click at [724, 290] on h4 "Border" at bounding box center [778, 285] width 168 height 23
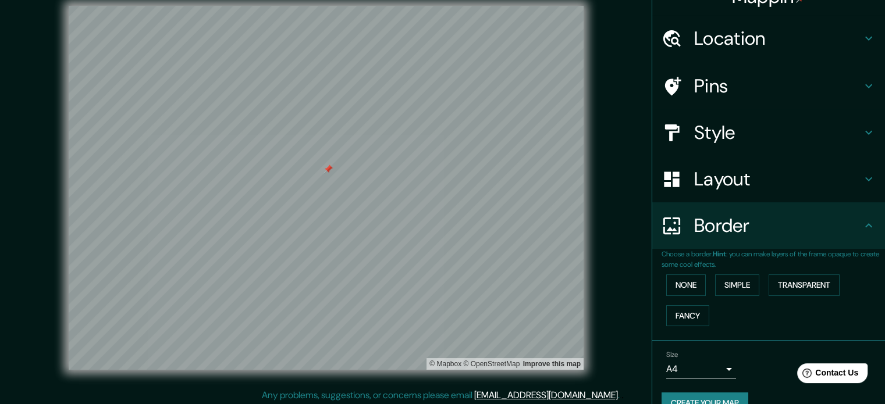
click at [679, 396] on button "Create your map" at bounding box center [704, 404] width 87 height 22
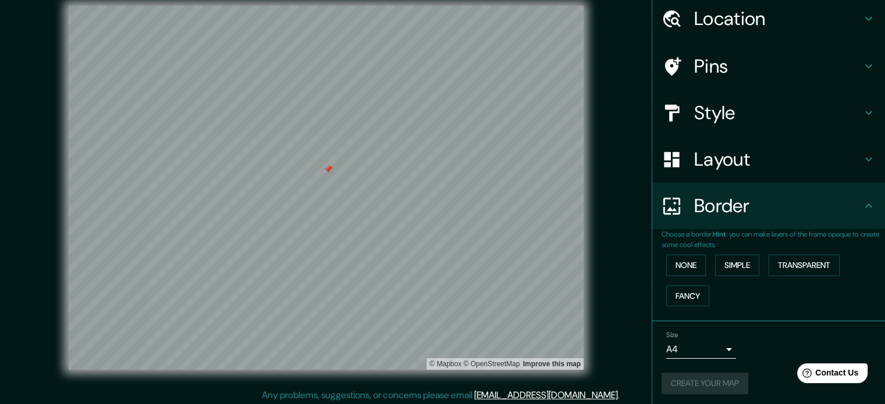
scroll to position [44, 0]
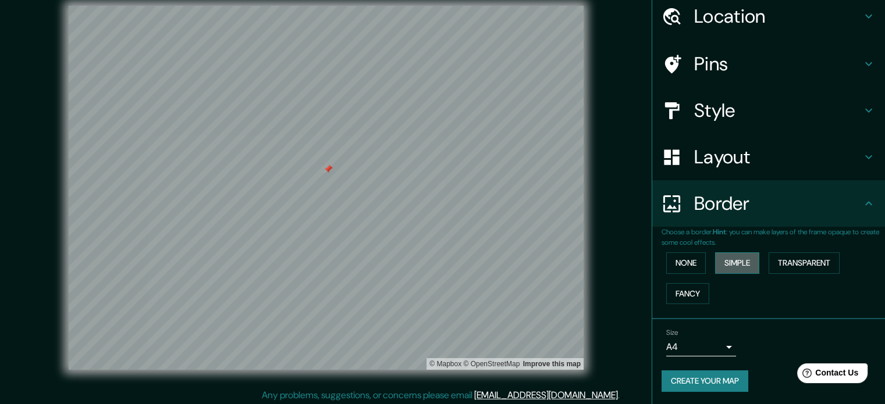
click at [735, 268] on button "Simple" at bounding box center [737, 263] width 44 height 22
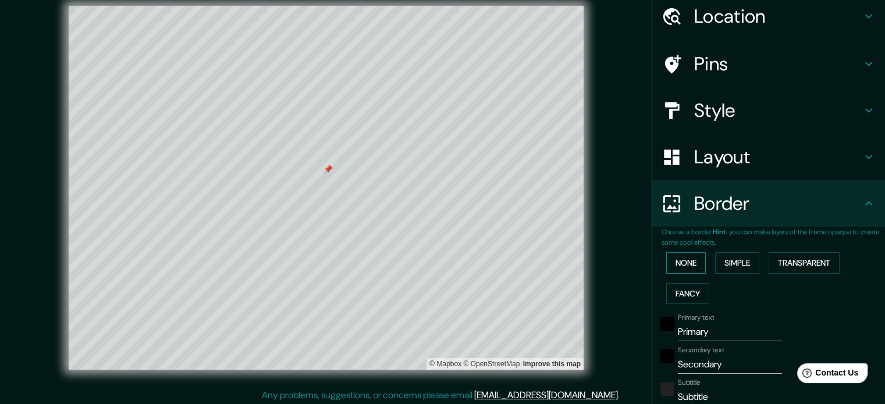
click at [694, 260] on button "None" at bounding box center [686, 263] width 40 height 22
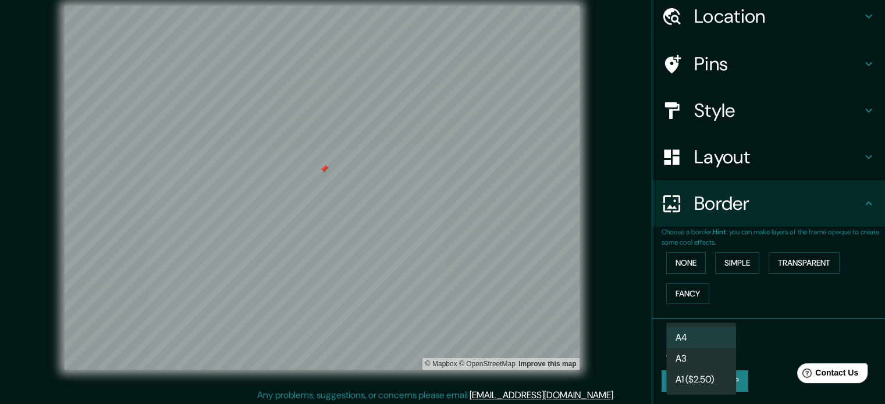
click at [679, 346] on body "Mappin Location [GEOGRAPHIC_DATA], [GEOGRAPHIC_DATA] Pins Style Layout Border C…" at bounding box center [442, 189] width 885 height 404
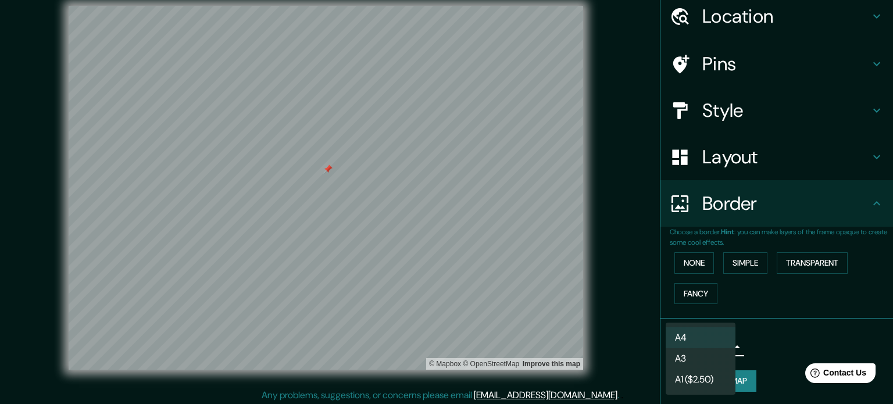
click at [684, 353] on li "A3" at bounding box center [701, 358] width 70 height 21
type input "a4"
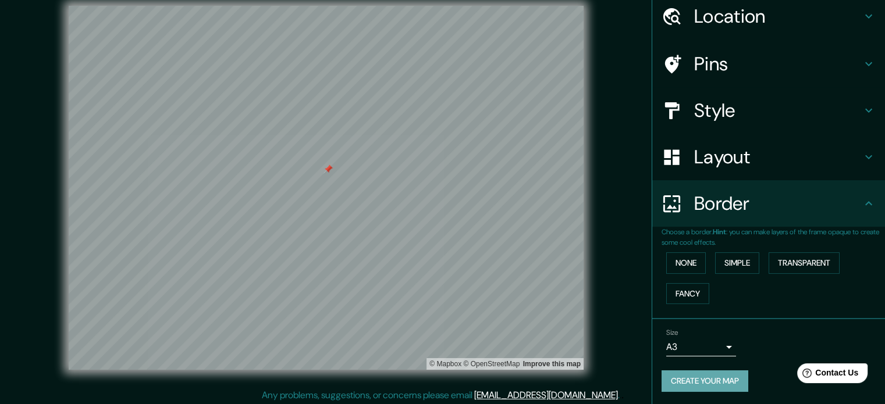
click at [711, 372] on button "Create your map" at bounding box center [704, 382] width 87 height 22
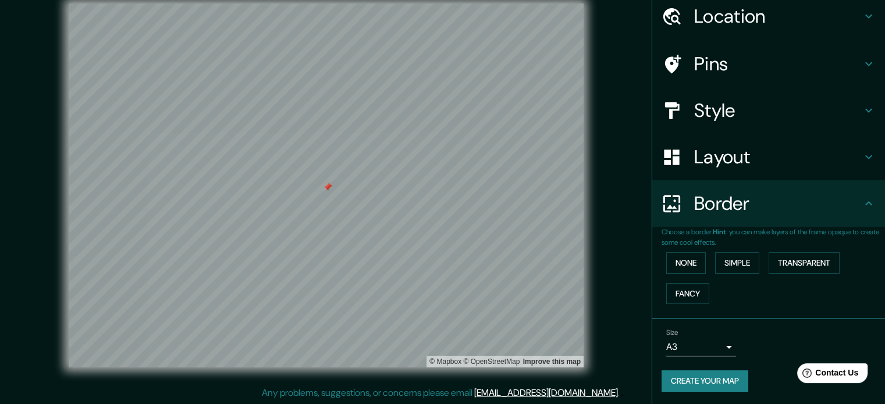
click at [728, 109] on h4 "Style" at bounding box center [778, 110] width 168 height 23
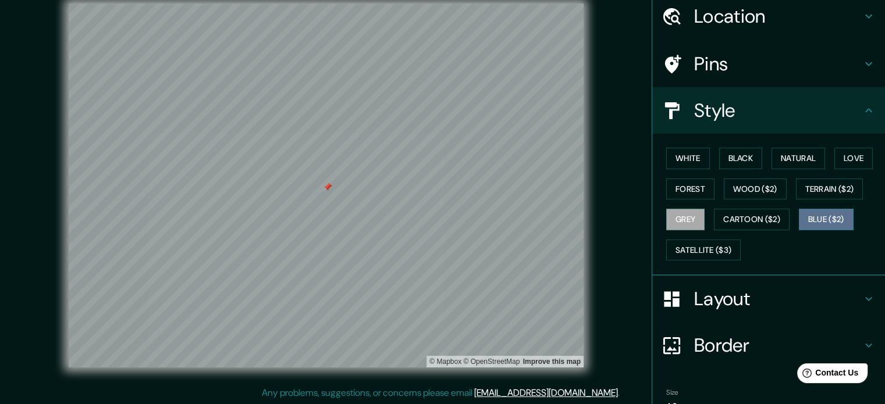
click at [824, 219] on button "Blue ($2)" at bounding box center [826, 220] width 55 height 22
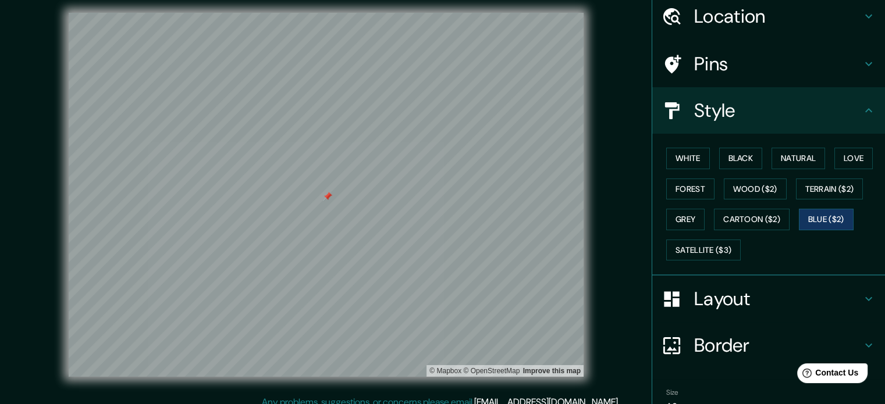
scroll to position [0, 0]
